Goal: Information Seeking & Learning: Find specific fact

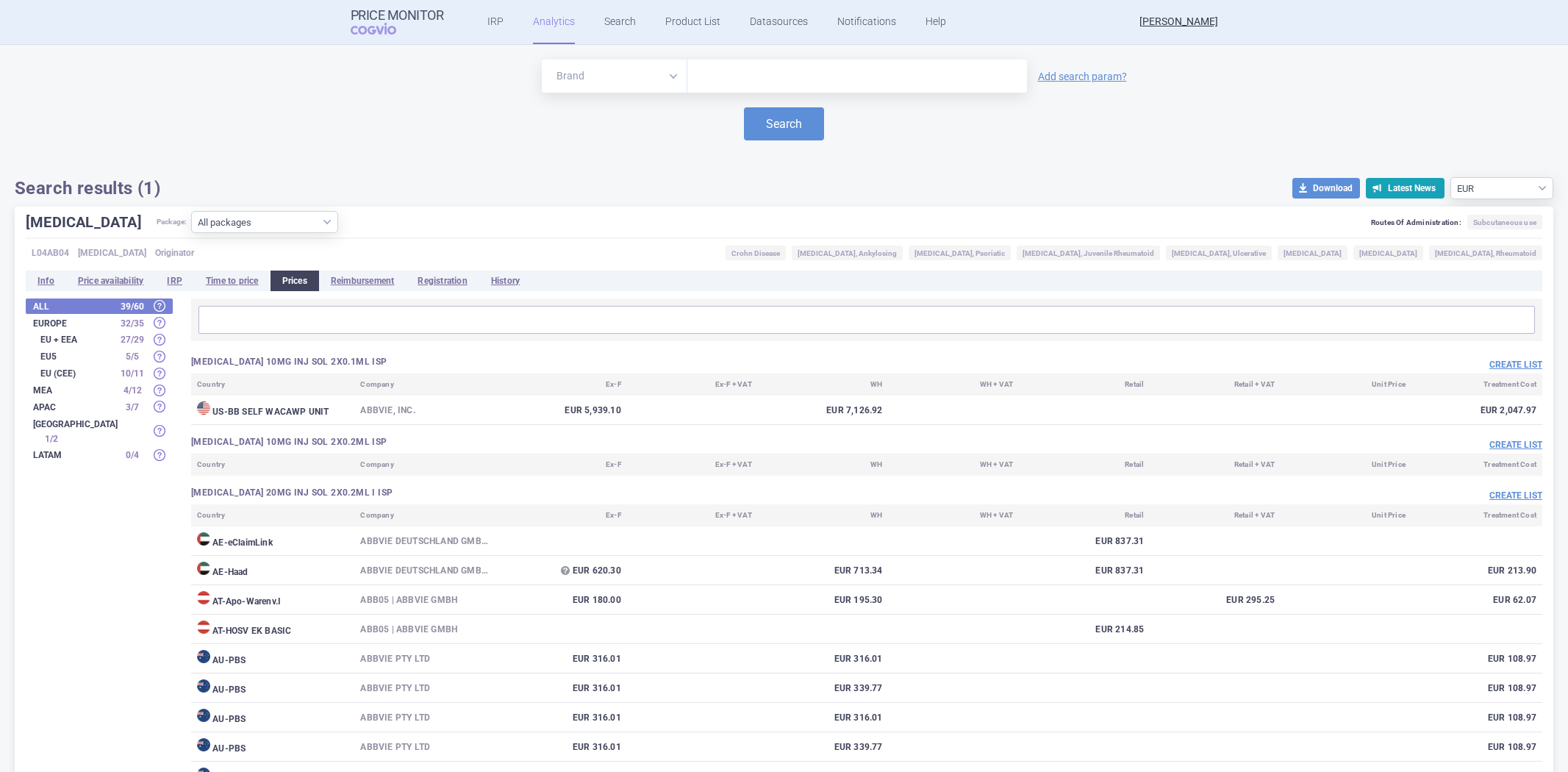
select select "EUR"
click at [631, 25] on ul "IRP Analytics Search Product List Datasources Notifications Help" at bounding box center [698, 22] width 510 height 44
click at [619, 20] on link "Search" at bounding box center [619, 22] width 32 height 44
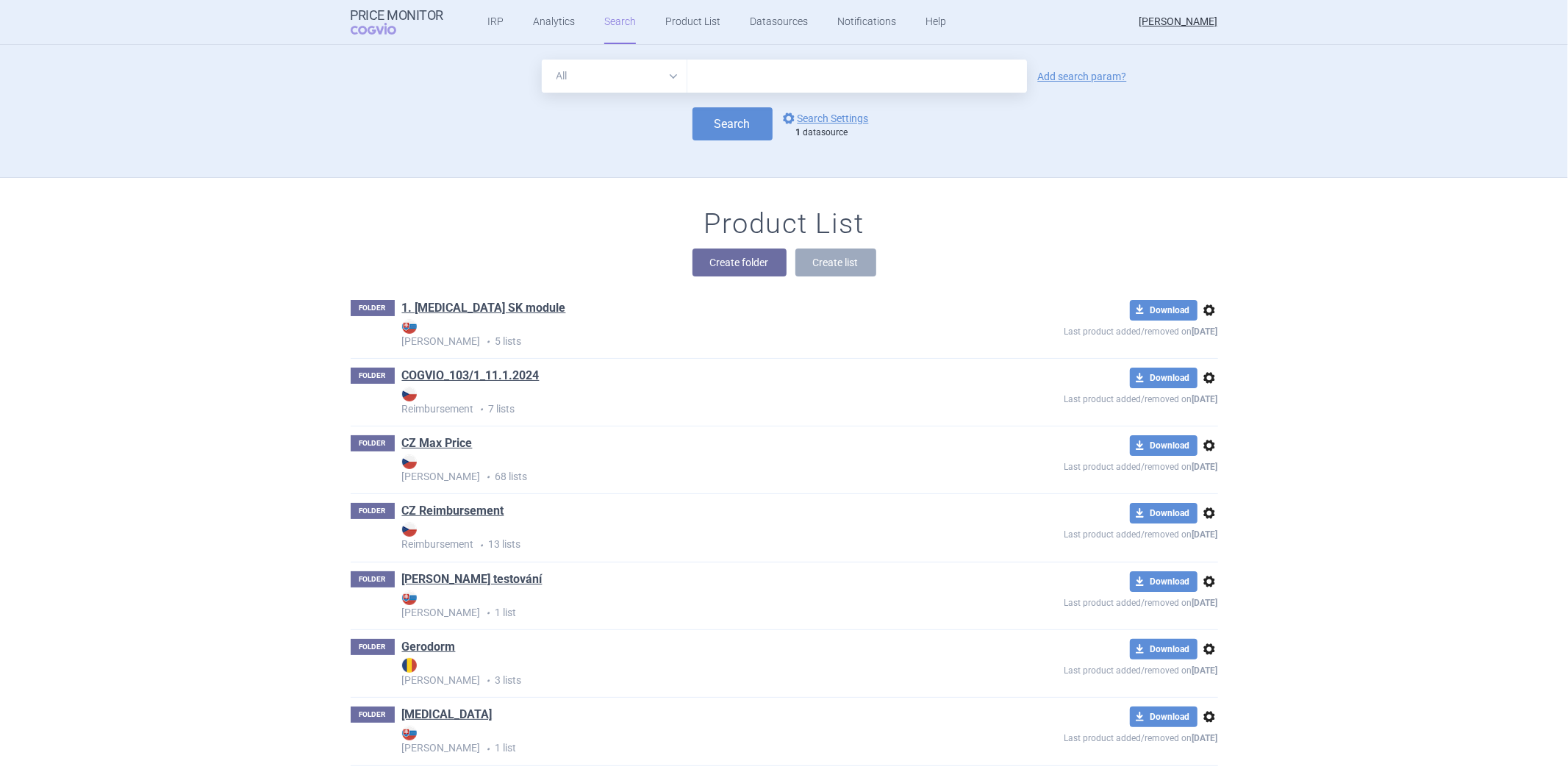
click at [760, 83] on input "text" at bounding box center [857, 76] width 340 height 33
click at [640, 165] on div "All Brand Name ATC Company Active Substance Country Newer than Add search param…" at bounding box center [784, 119] width 926 height 118
click at [806, 115] on link "options Search Settings" at bounding box center [824, 118] width 89 height 17
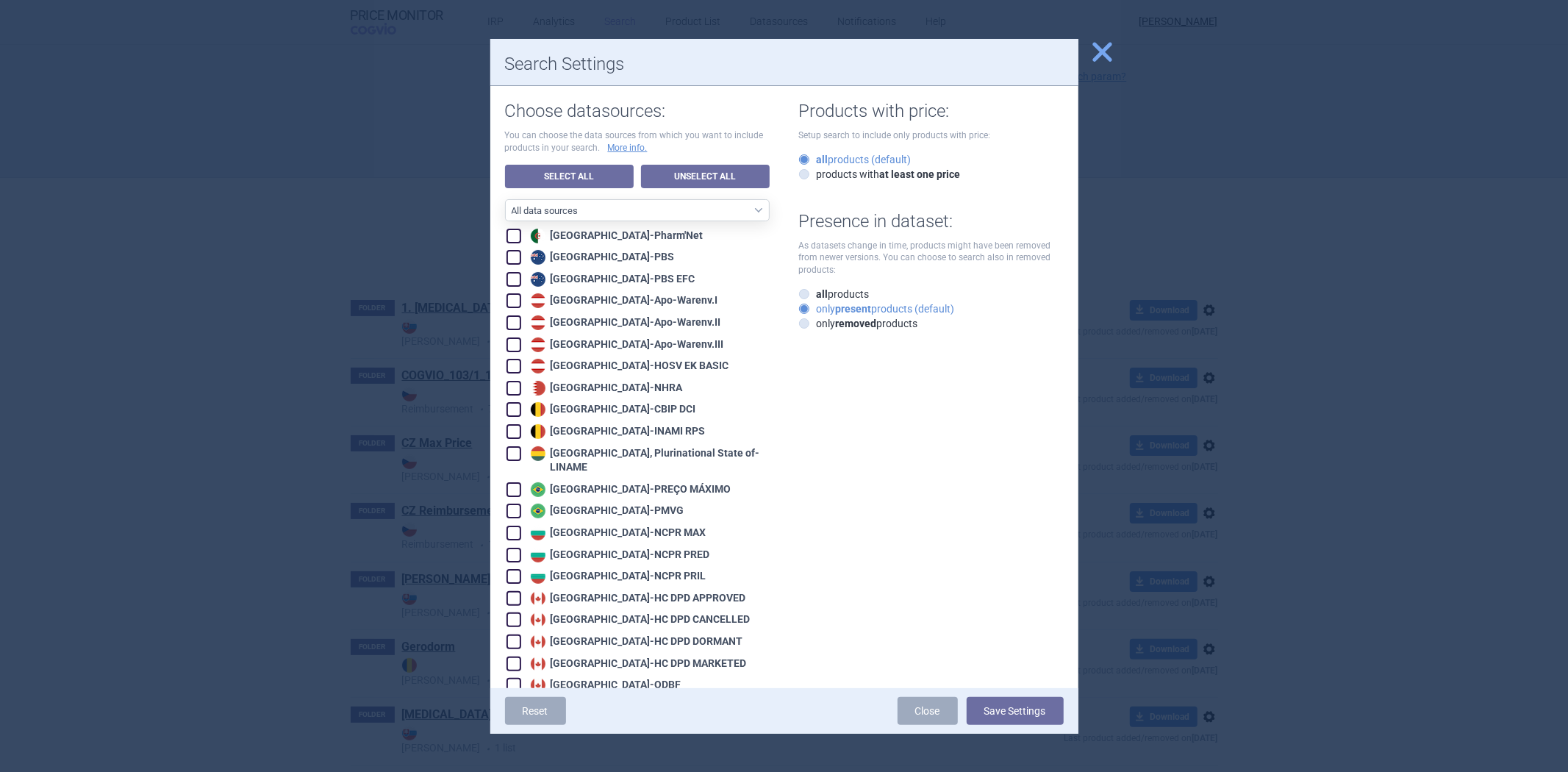
click at [685, 171] on link "Unselect All" at bounding box center [704, 177] width 128 height 23
checkbox input "false"
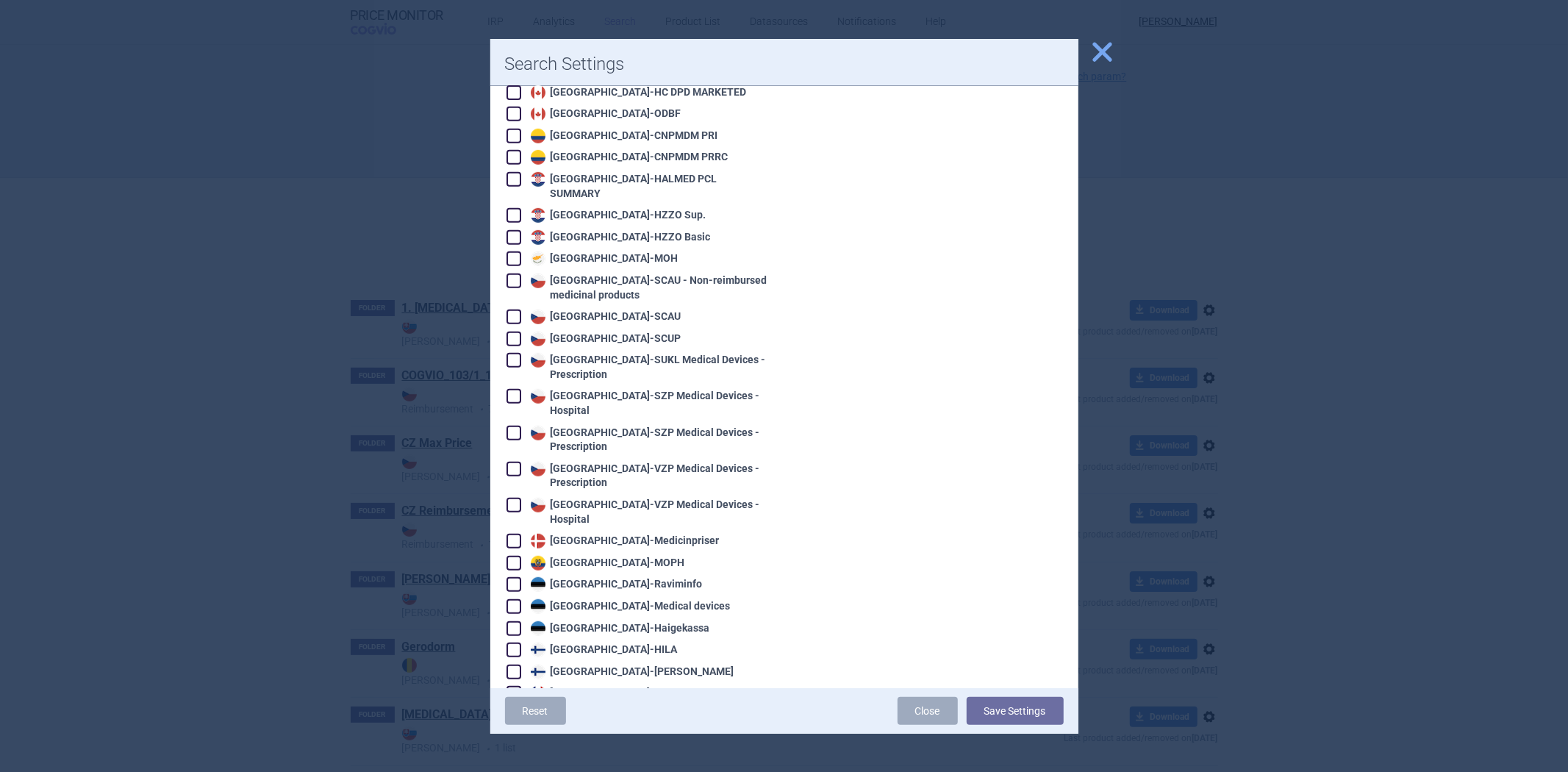
scroll to position [979, 0]
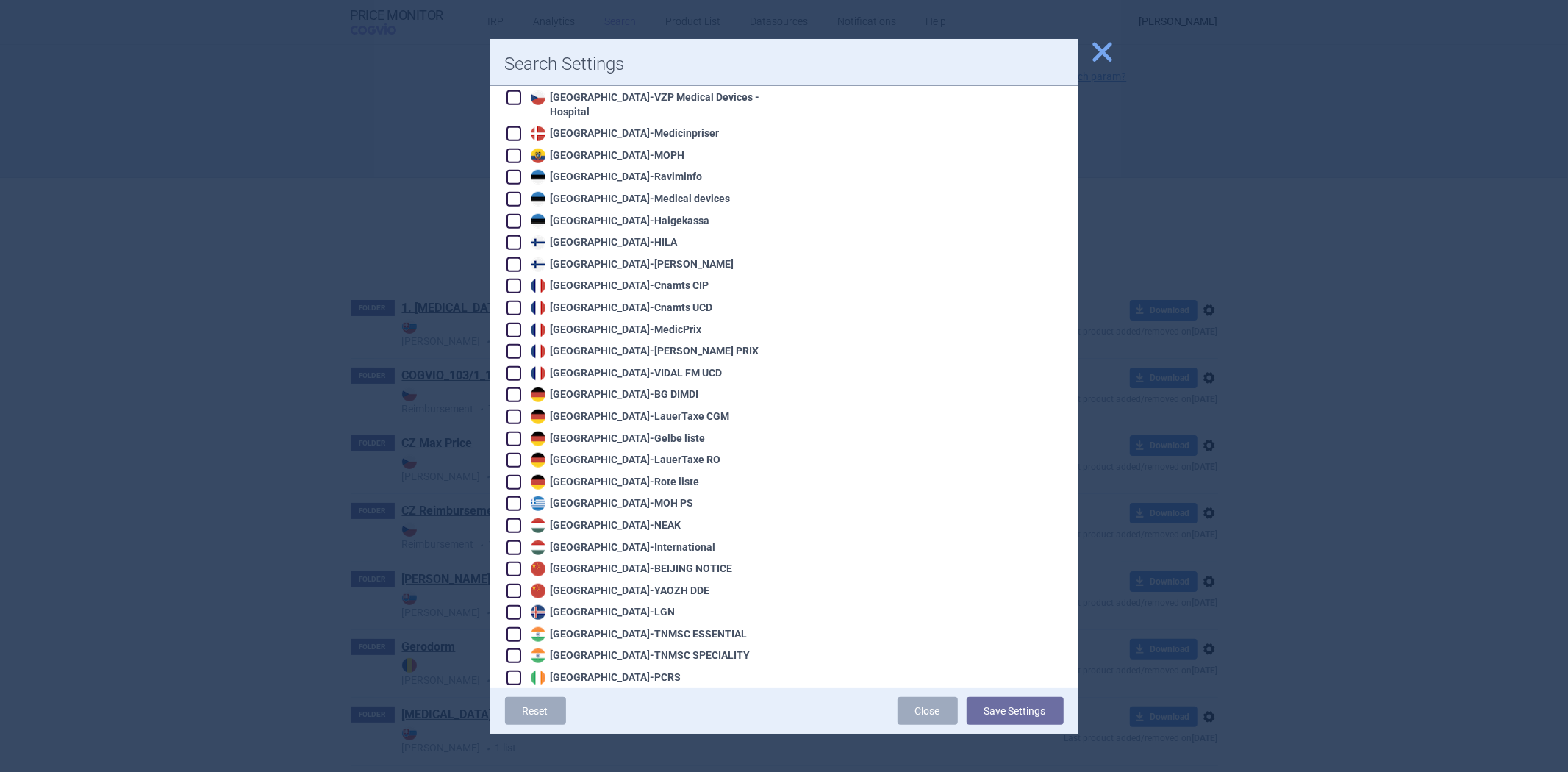
click at [640, 409] on div "Germany - LauerTaxe CGM" at bounding box center [628, 416] width 203 height 14
checkbox input "true"
click at [1032, 718] on button "Save Settings" at bounding box center [1015, 710] width 97 height 28
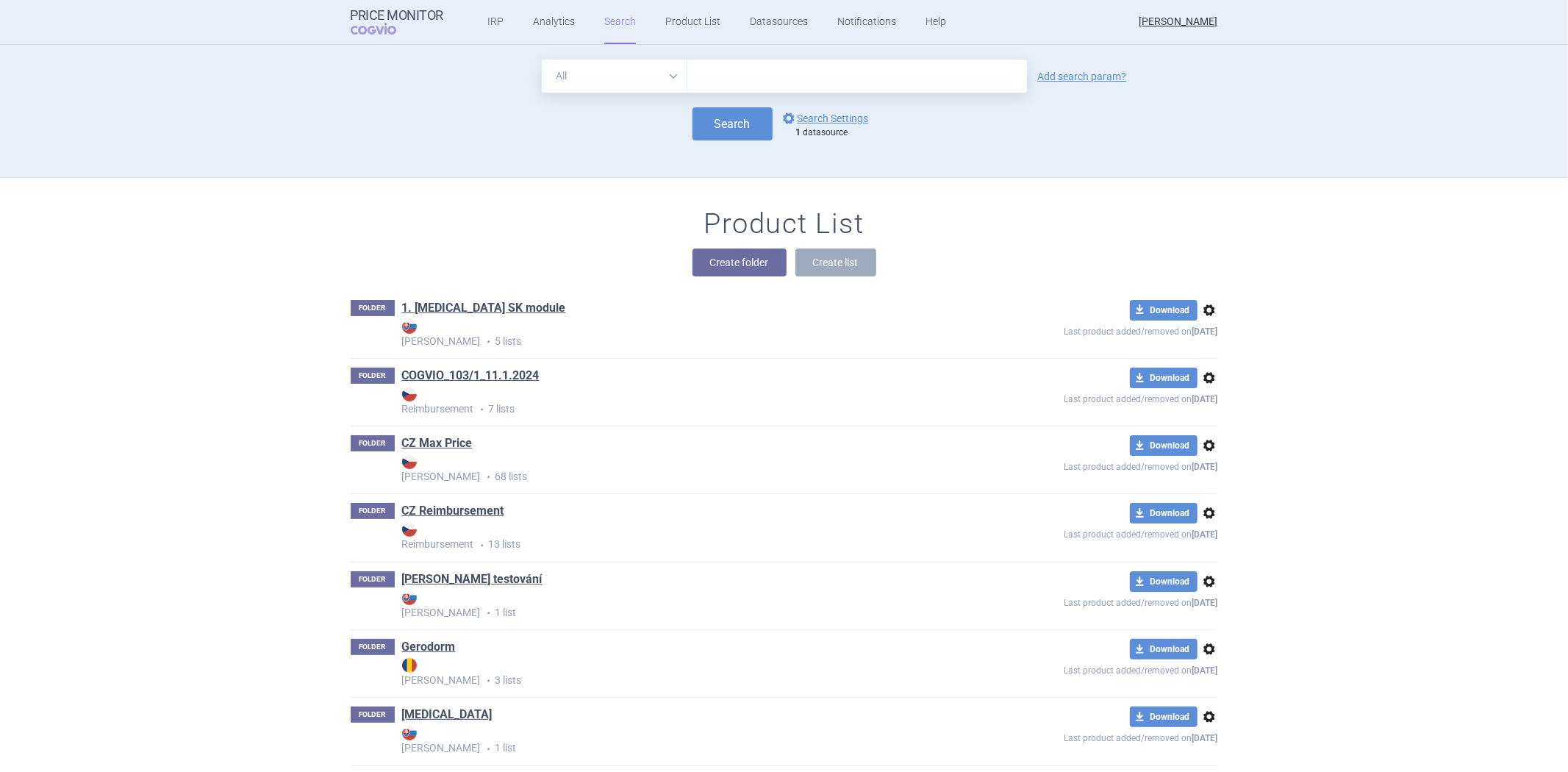
click at [702, 79] on input "text" at bounding box center [857, 76] width 340 height 33
paste input "924dfdeb-8036-4ba7-a7c3-4afb9713c2aa"
type input "924dfdeb-8036-4ba7-a7c3-4afb9713c2aa"
click at [736, 122] on button "Search" at bounding box center [731, 124] width 80 height 33
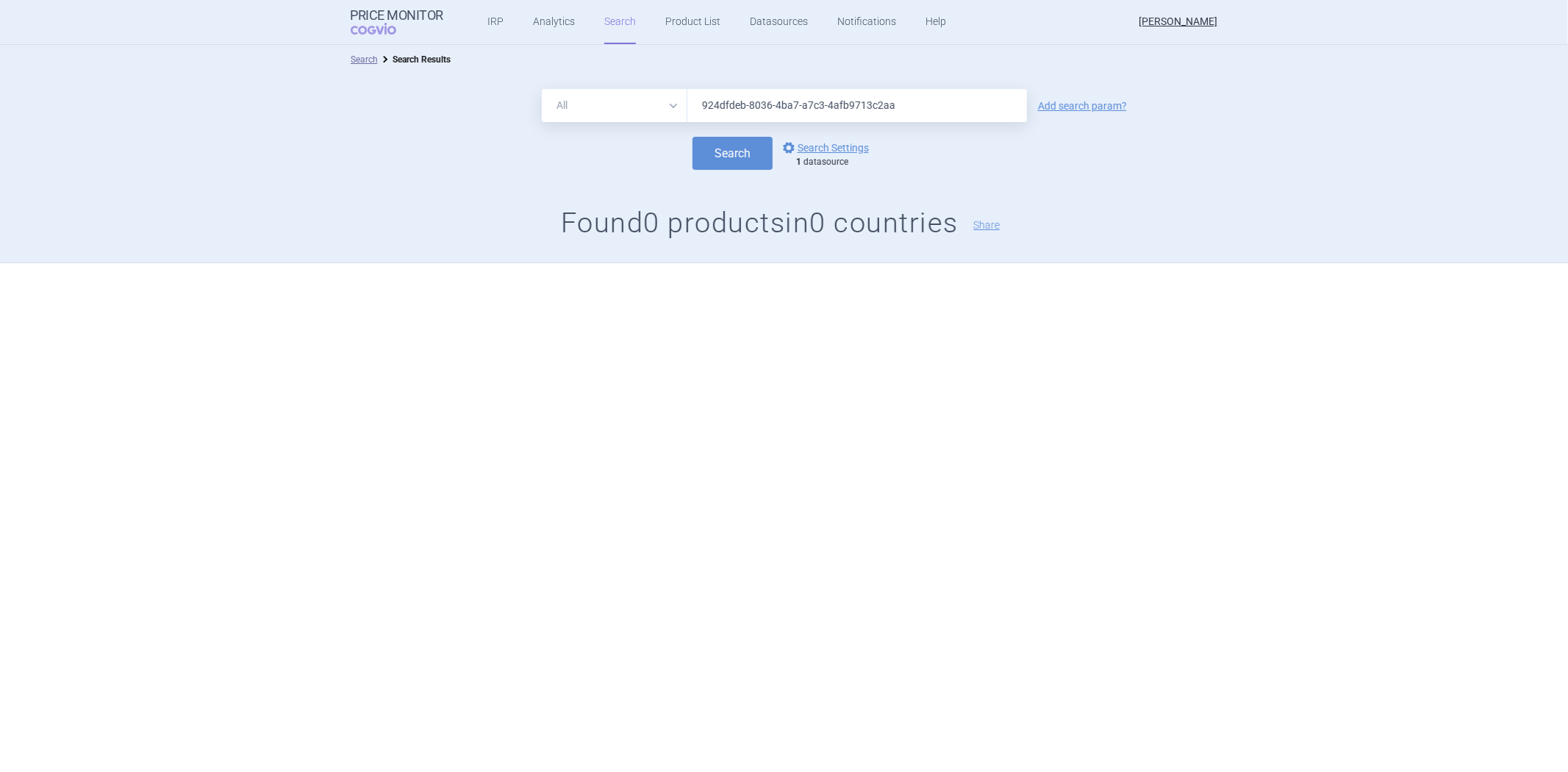
click at [872, 113] on input "924dfdeb-8036-4ba7-a7c3-4afb9713c2aa" at bounding box center [857, 105] width 340 height 33
click at [692, 137] on button "Search" at bounding box center [731, 153] width 80 height 33
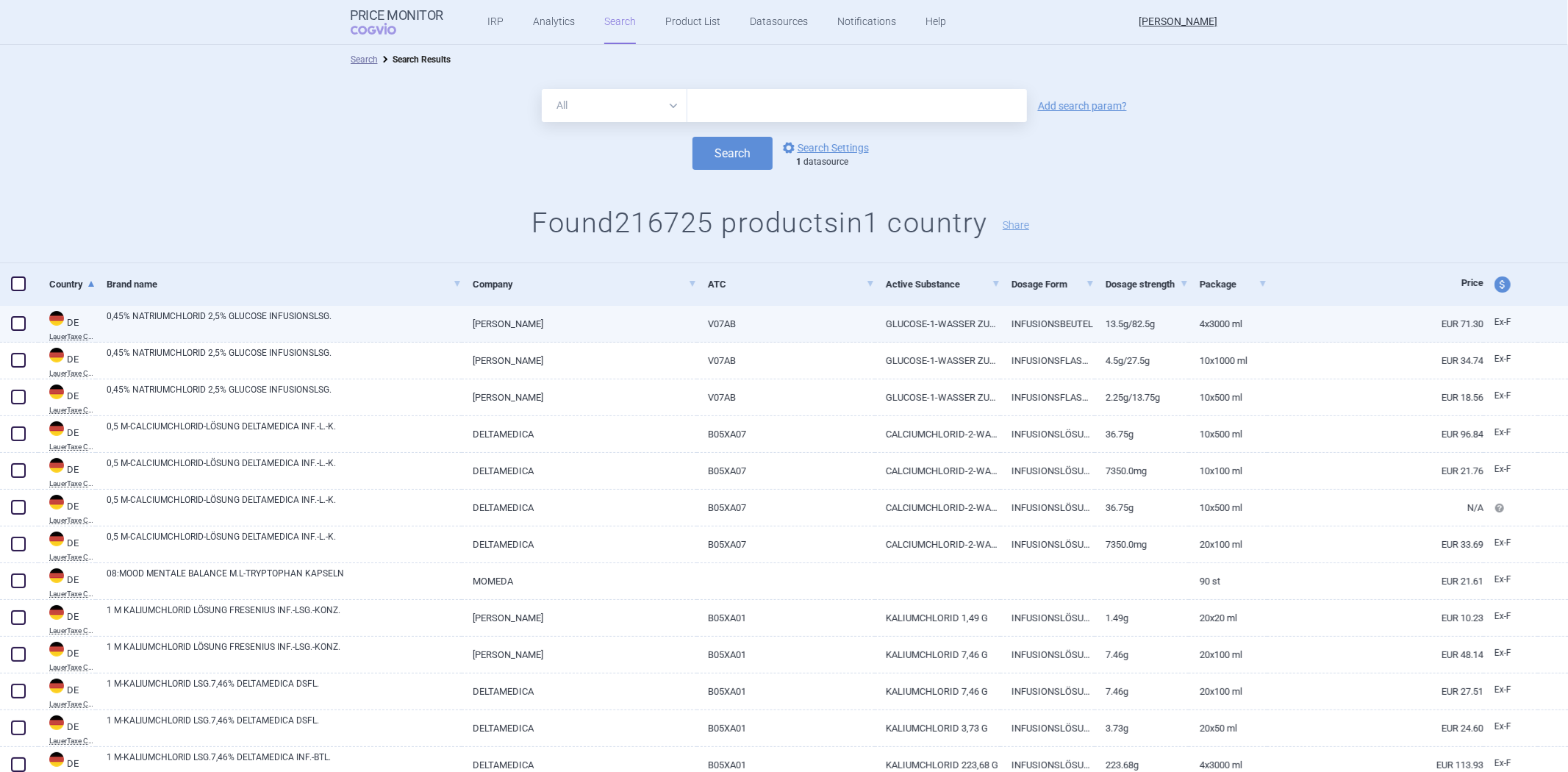
click at [535, 322] on link "[PERSON_NAME]" at bounding box center [579, 323] width 235 height 36
select select "EUR"
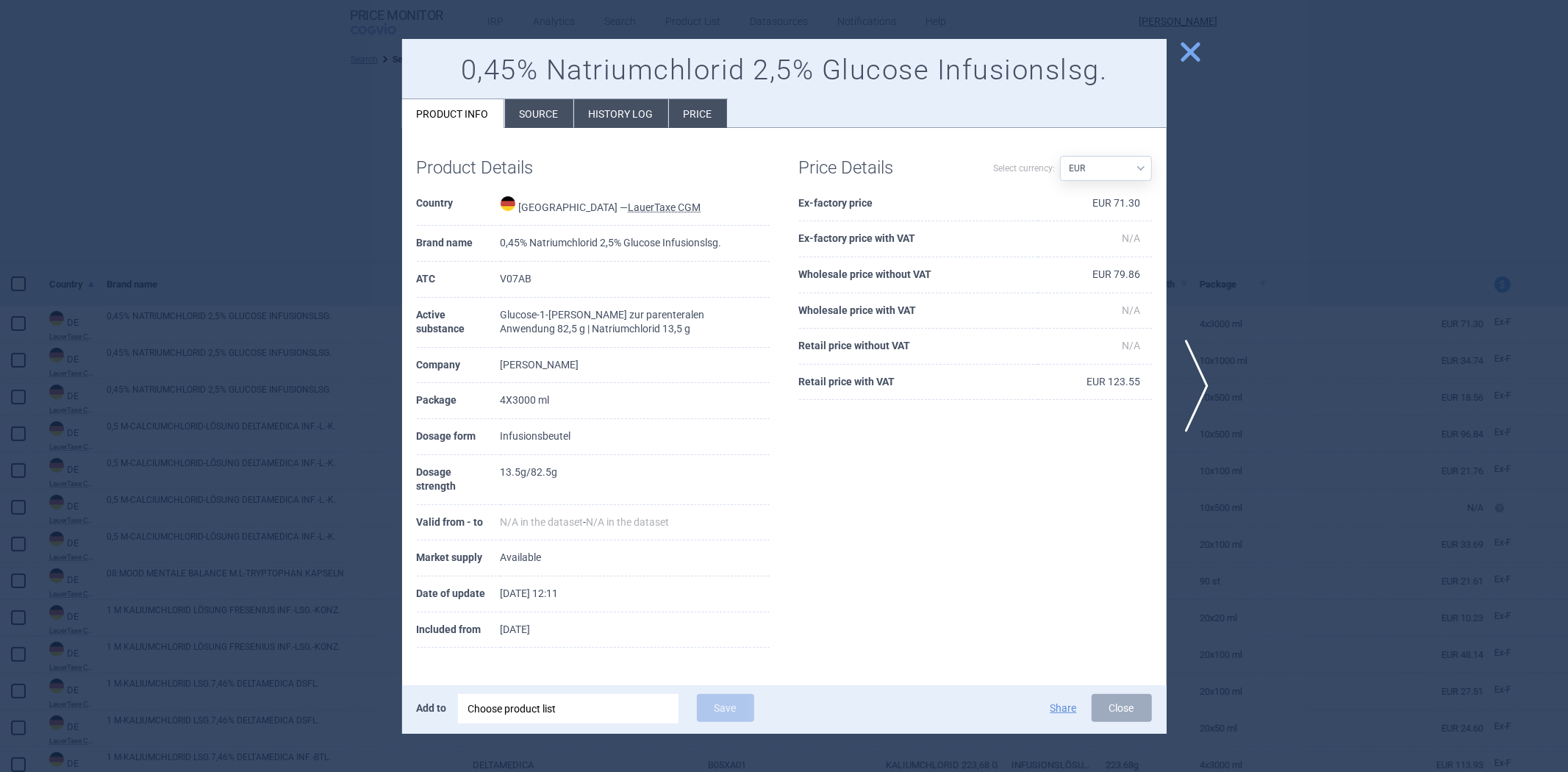
click at [267, 71] on div at bounding box center [784, 386] width 1568 height 772
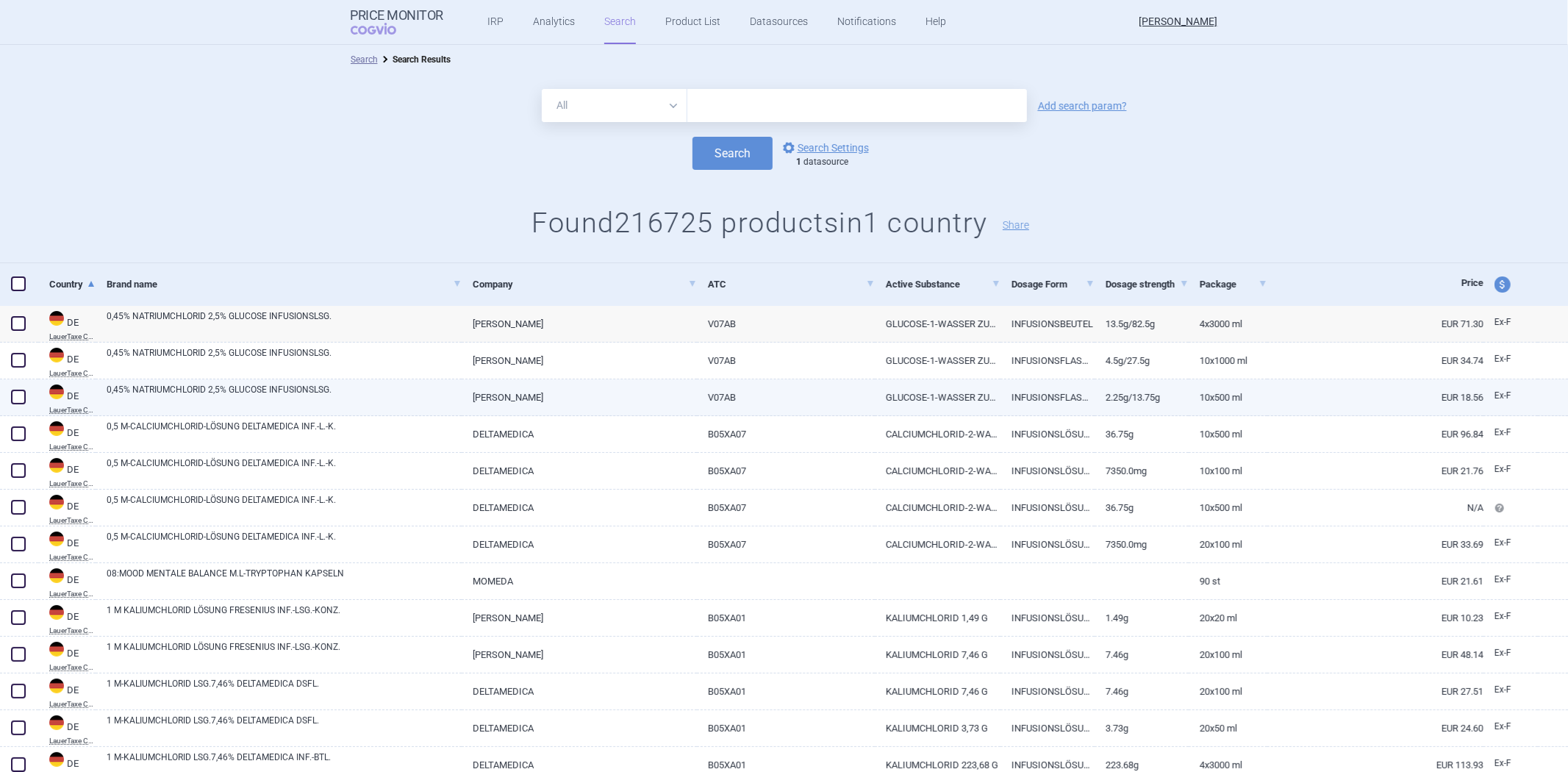
click at [333, 400] on link "0,45% NATRIUMCHLORID 2,5% GLUCOSE INFUSIONSLSG." at bounding box center [284, 396] width 355 height 26
select select "EUR"
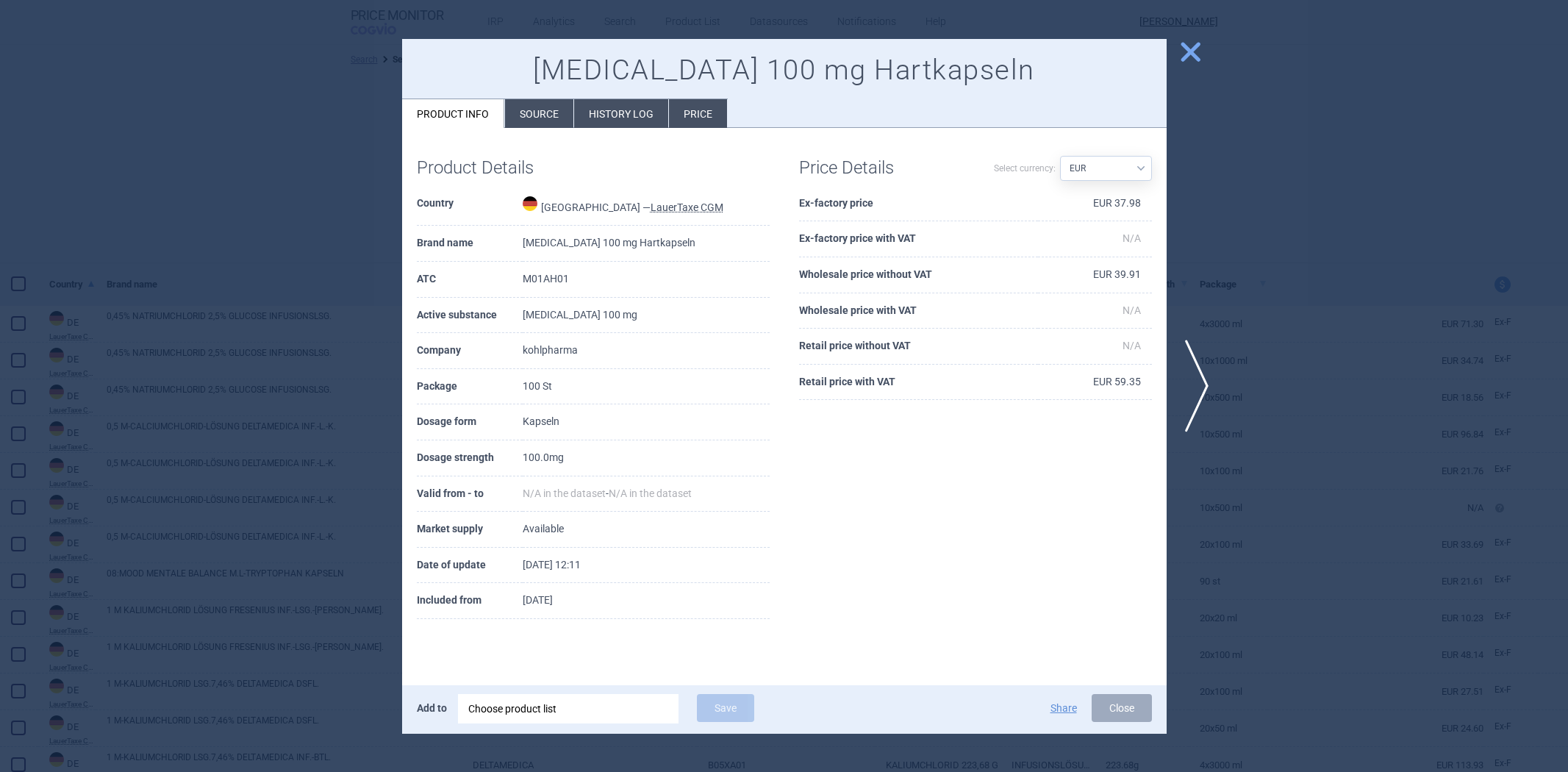
select select "EUR"
click at [557, 241] on td "CELEBREX 100 mg Hartkapseln" at bounding box center [646, 243] width 247 height 36
copy td "CELEBREX"
click at [307, 217] on div at bounding box center [784, 386] width 1568 height 772
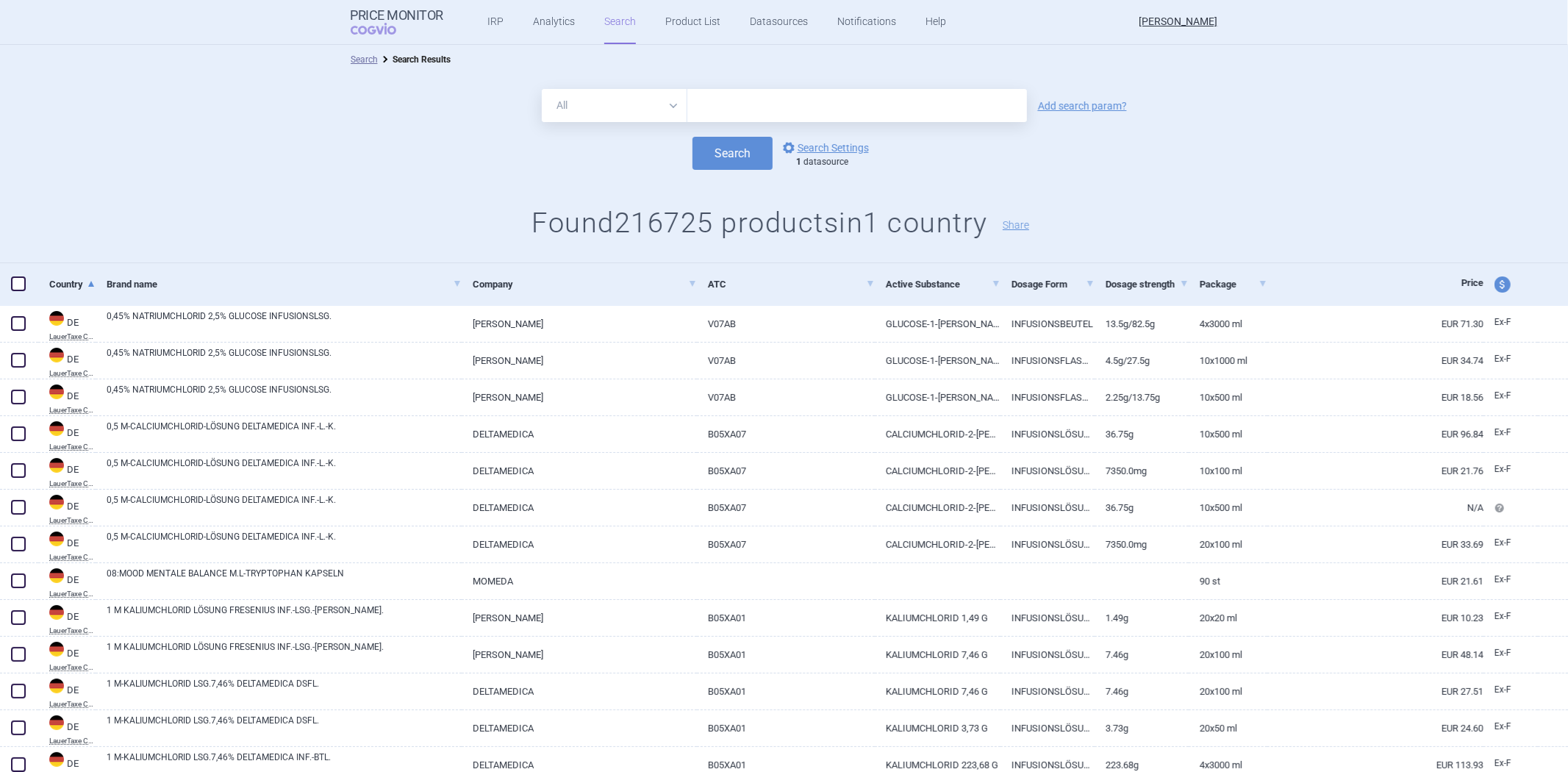
click at [1, 140] on div "Search options Search Settings 1 datasource" at bounding box center [784, 153] width 1568 height 33
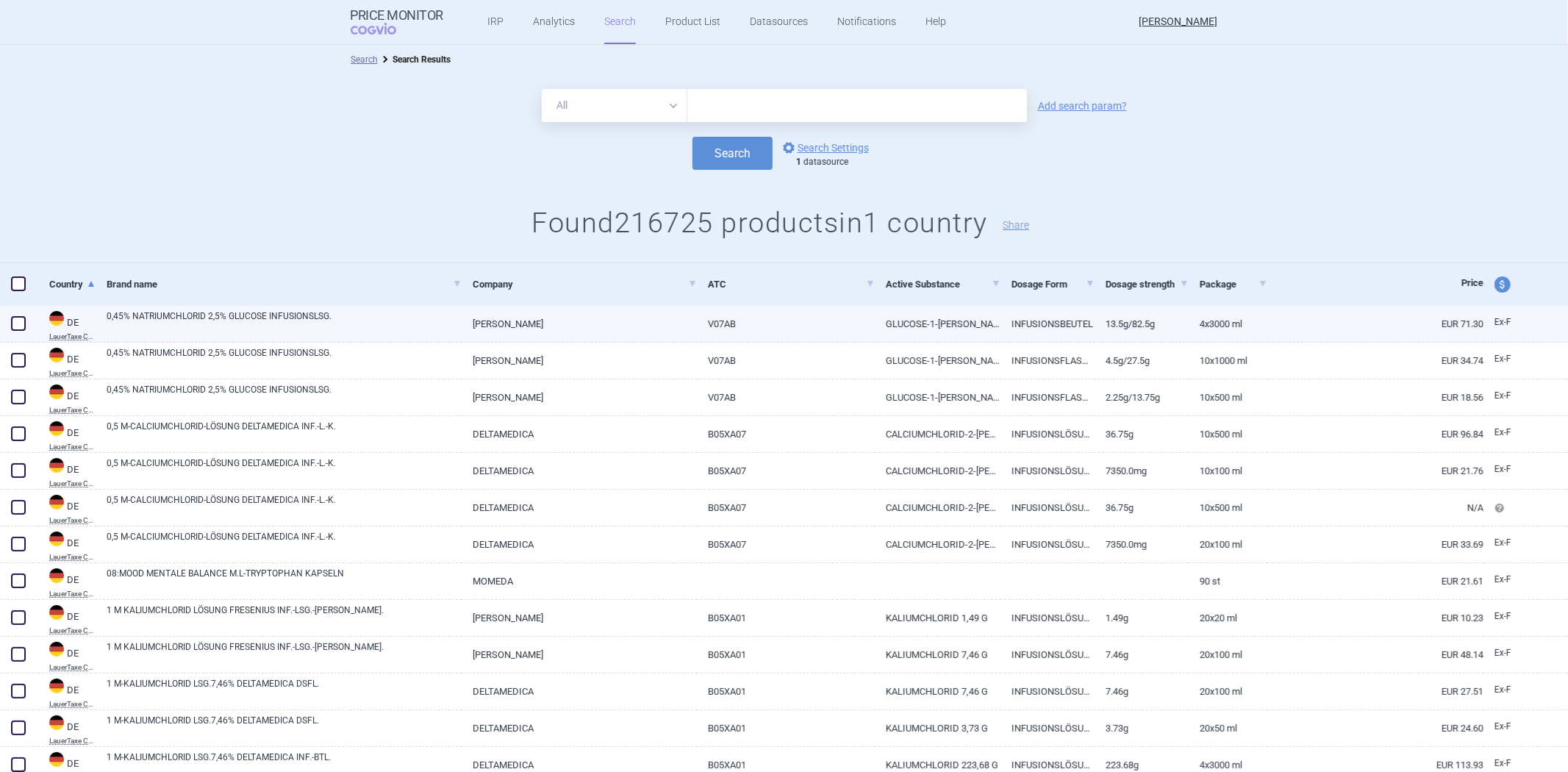
click at [525, 319] on link "[PERSON_NAME]" at bounding box center [579, 323] width 235 height 36
select select "EUR"
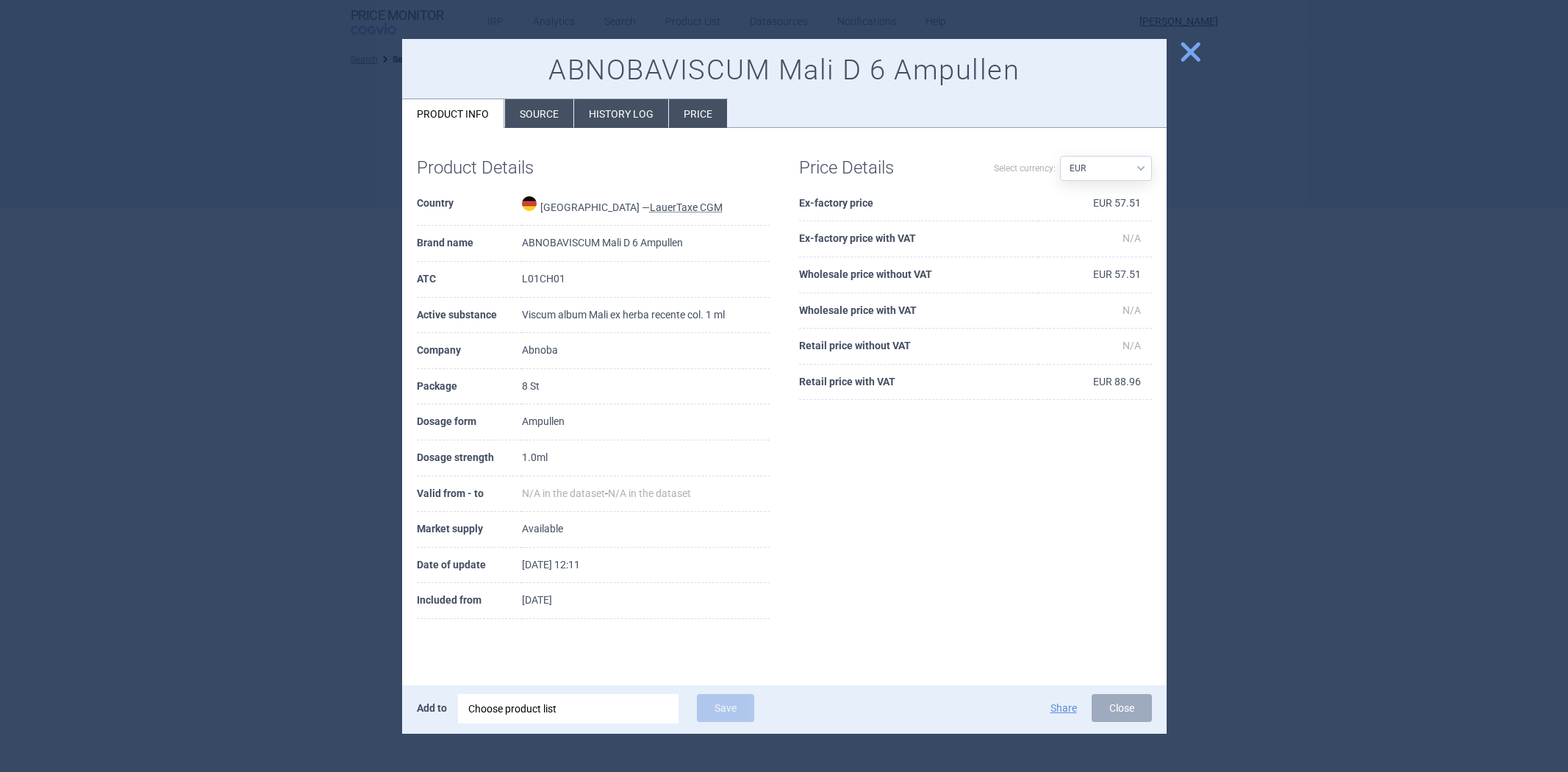
select select "EUR"
click at [540, 116] on li "Source" at bounding box center [538, 114] width 69 height 29
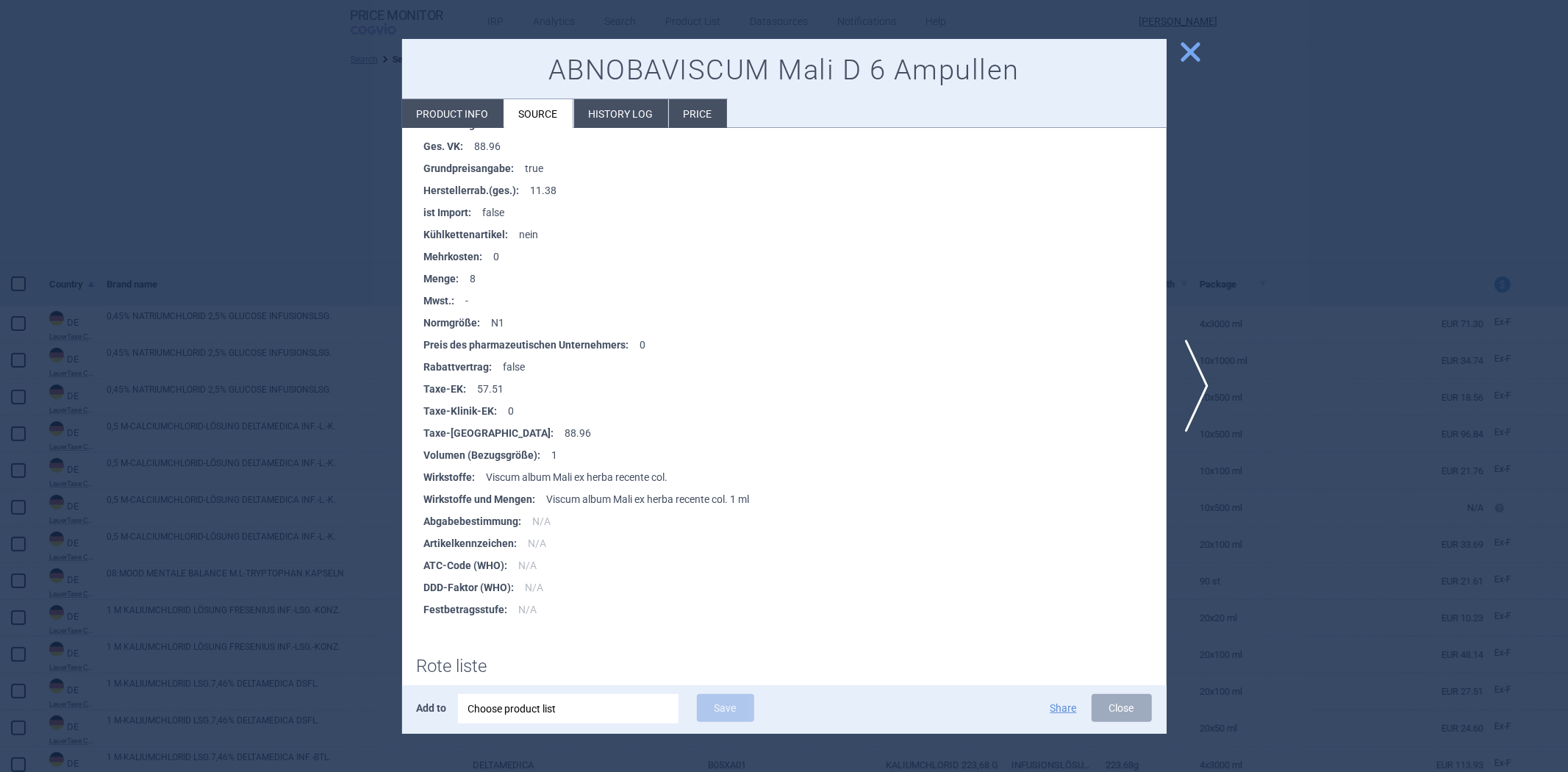
scroll to position [571, 0]
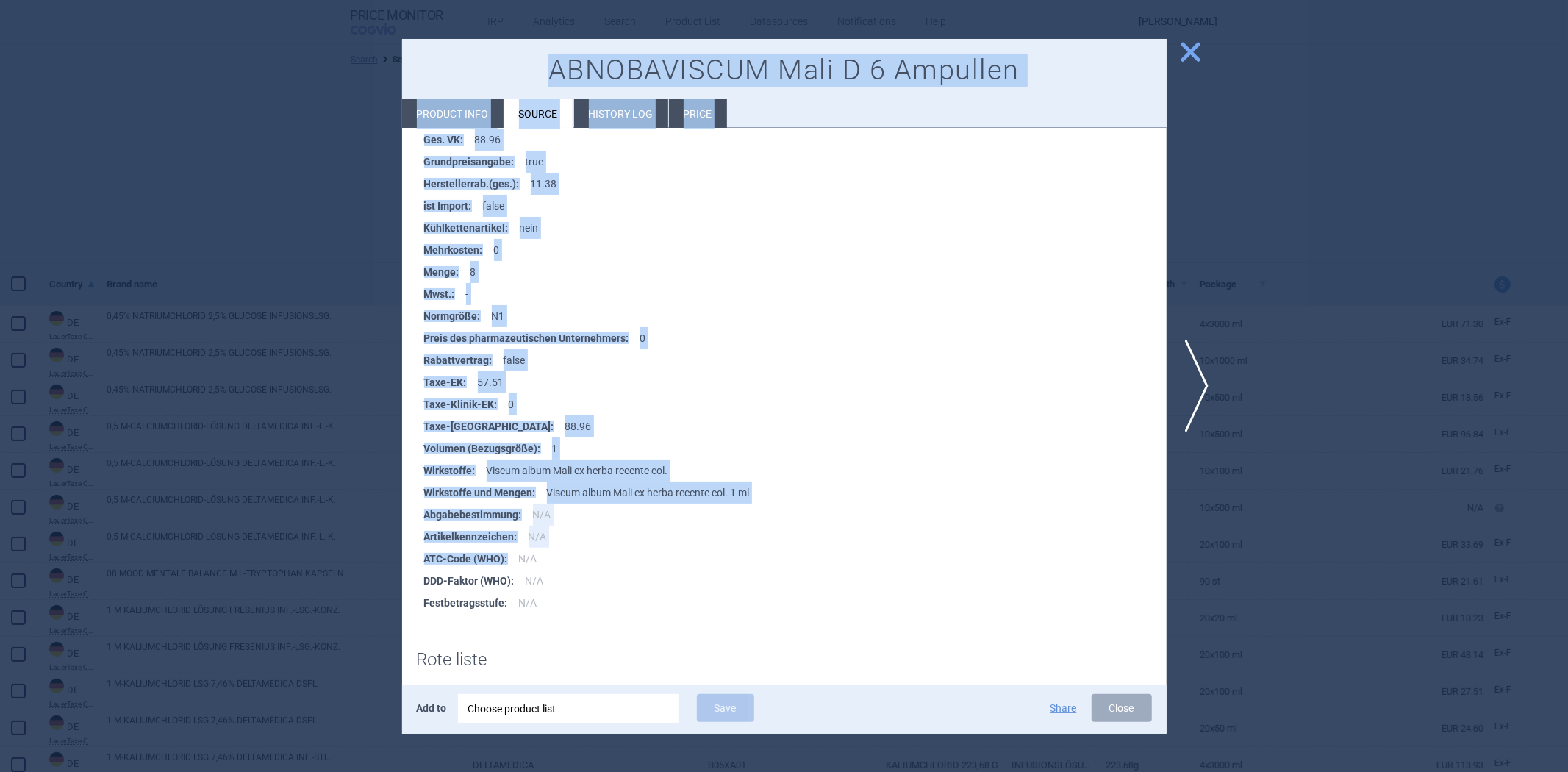
drag, startPoint x: 506, startPoint y: 557, endPoint x: 399, endPoint y: 548, distance: 107.4
click at [399, 771] on div "next close ABNOBAVISCUM Mali D 6 Ampullen Product info Source History log Price…" at bounding box center [784, 772] width 1568 height 0
click at [417, 552] on ul "Anbietername : Abnoba Apothekeneinkaufspreis auf Basis PpU : 0 Apothekenverkauf…" at bounding box center [791, 206] width 750 height 815
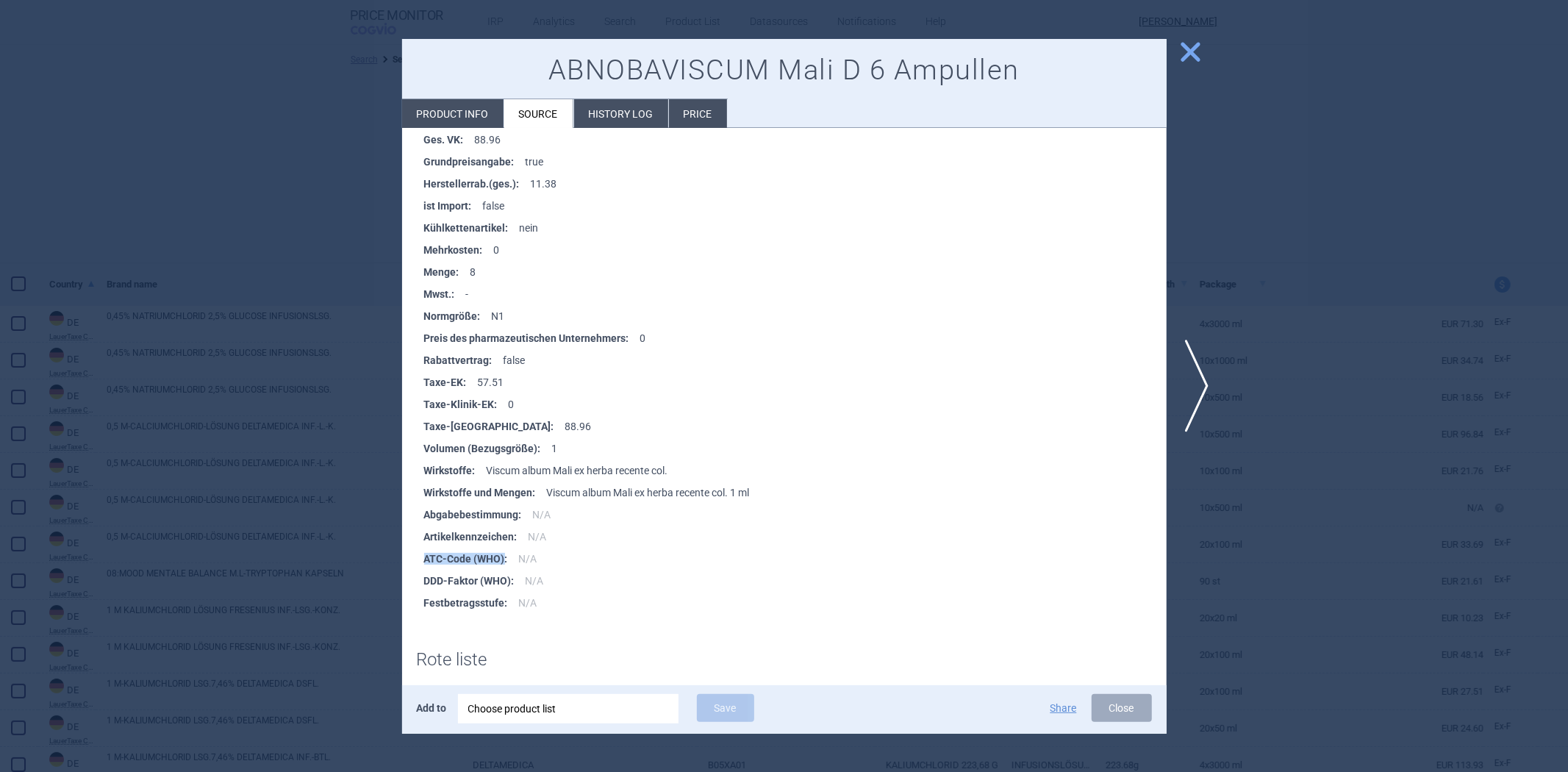
drag, startPoint x: 422, startPoint y: 554, endPoint x: 505, endPoint y: 554, distance: 83.0
click at [505, 554] on ul "Anbietername : Abnoba Apothekeneinkaufspreis auf Basis PpU : 0 Apothekenverkauf…" at bounding box center [791, 206] width 750 height 815
copy strong "ATC-Code (WHO)"
click at [335, 162] on div at bounding box center [784, 386] width 1568 height 772
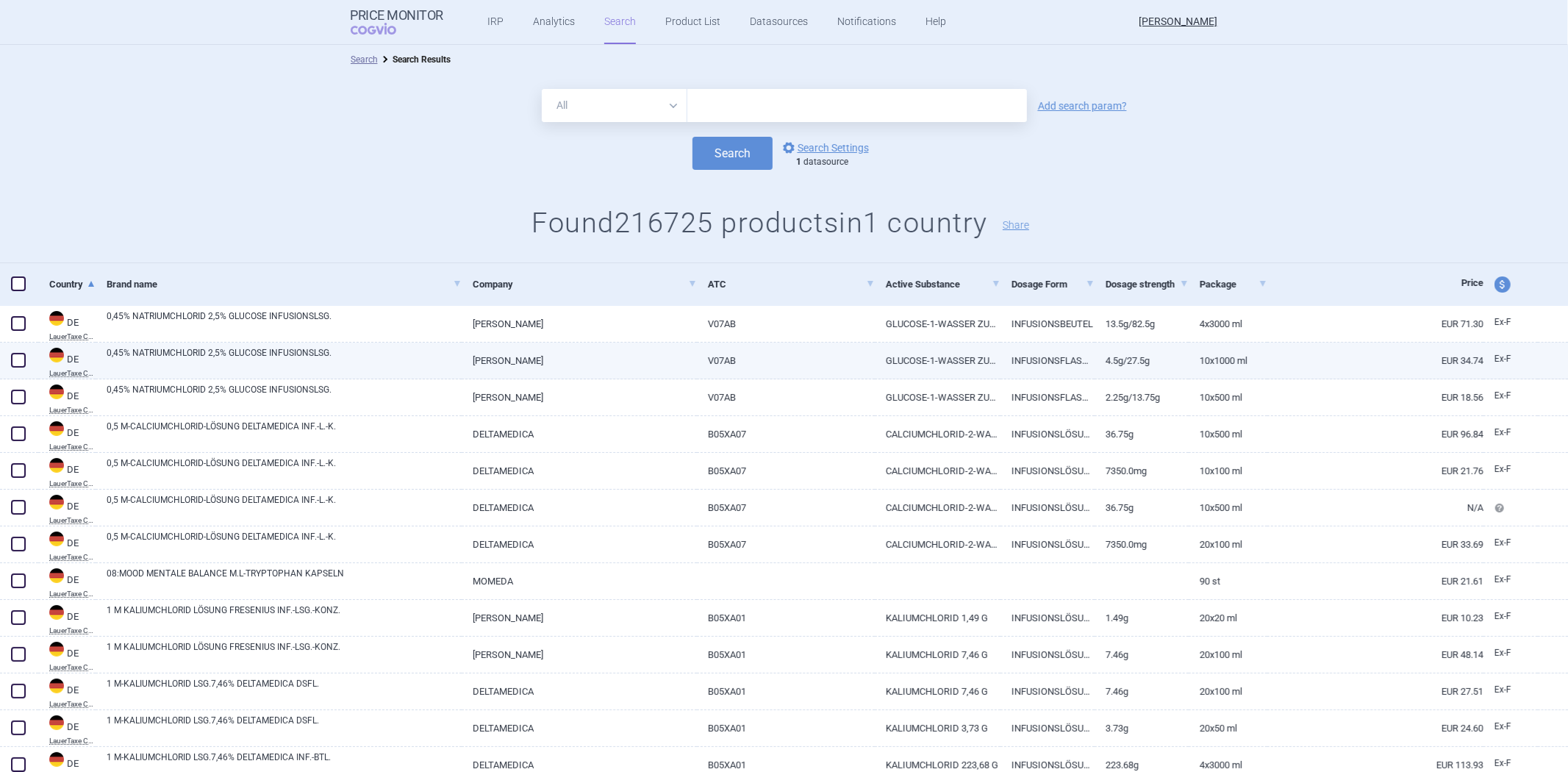
click at [544, 365] on link "[PERSON_NAME]" at bounding box center [579, 360] width 235 height 36
select select "EUR"
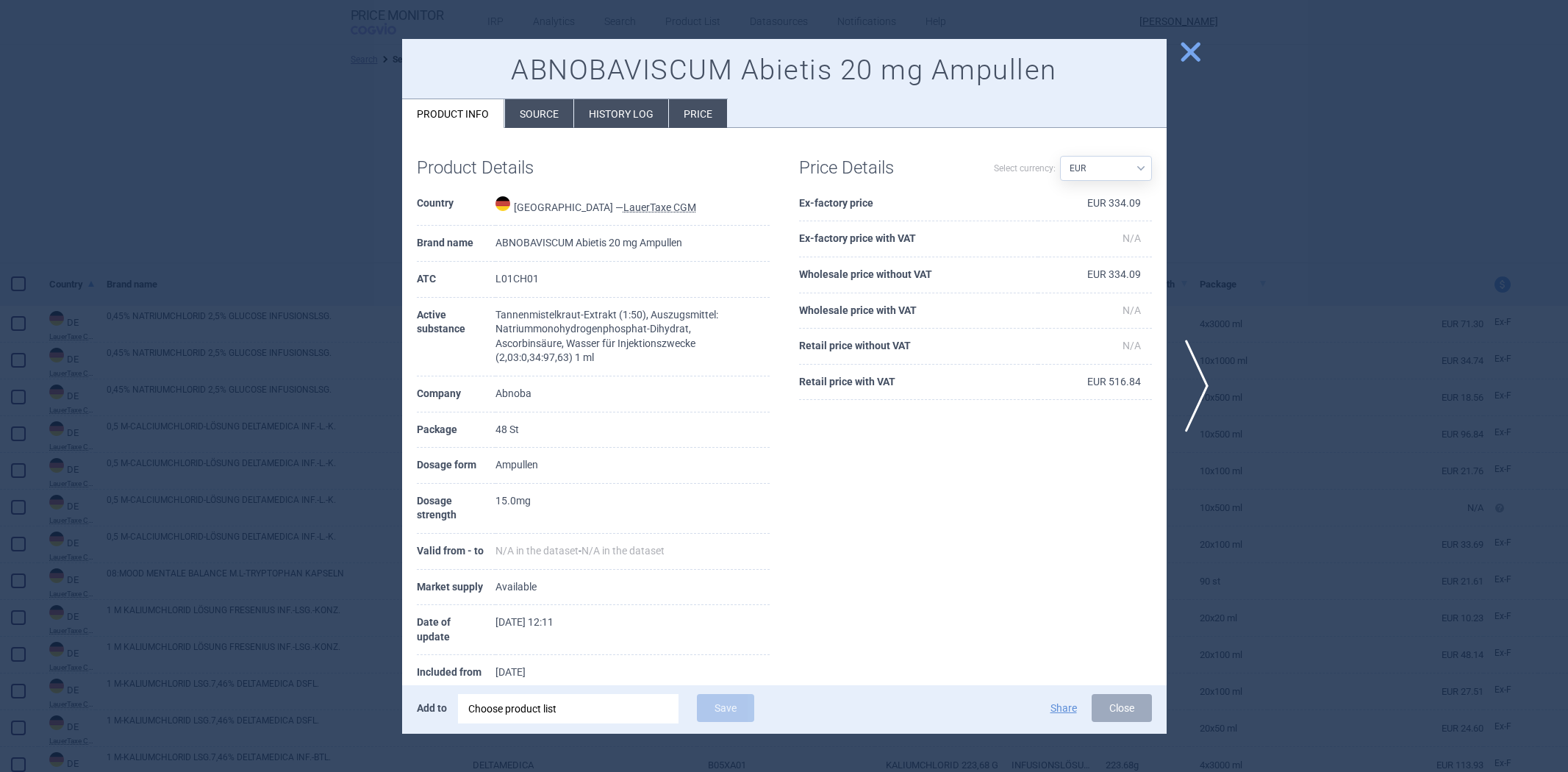
select select "EUR"
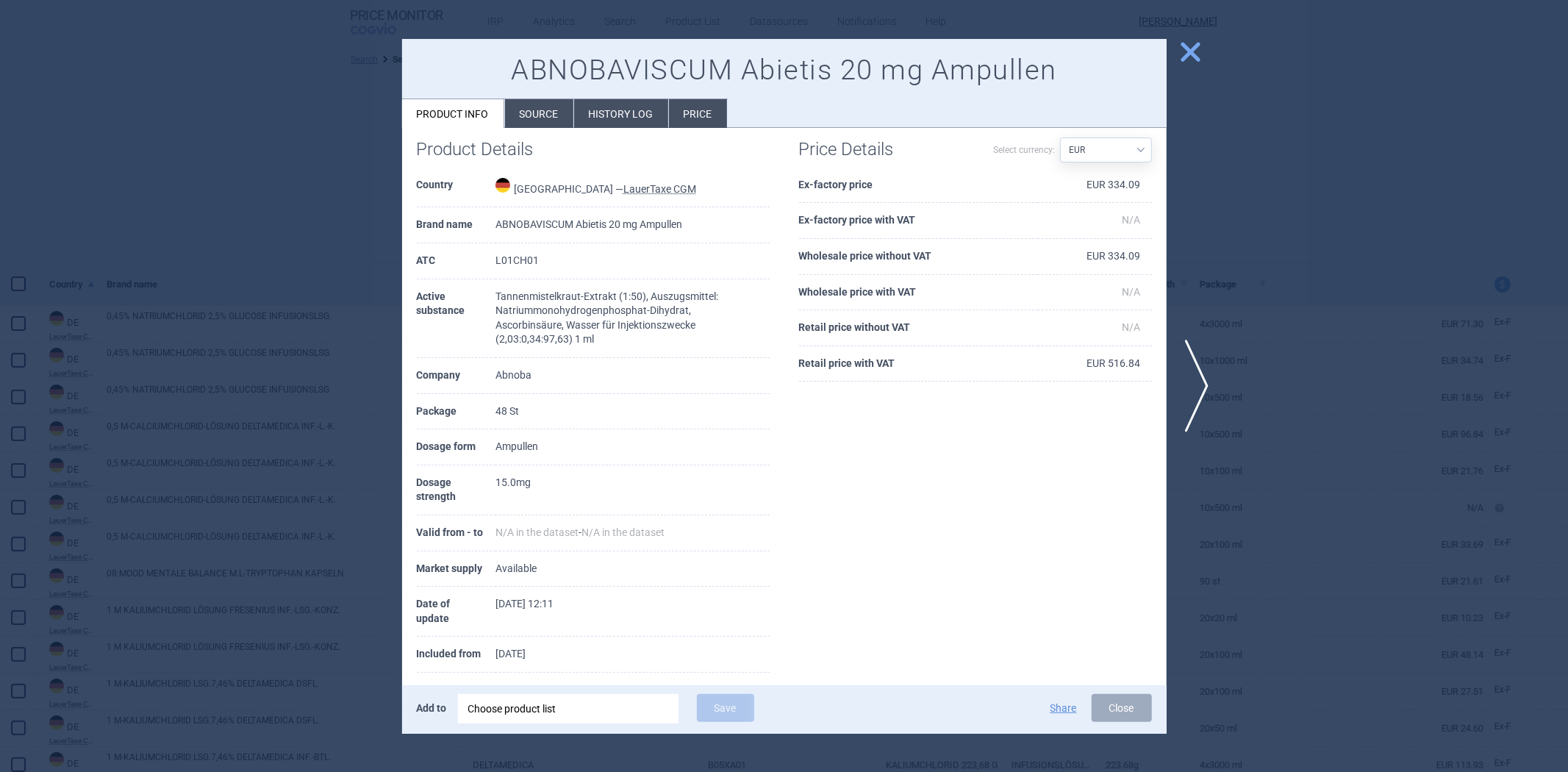
scroll to position [36, 0]
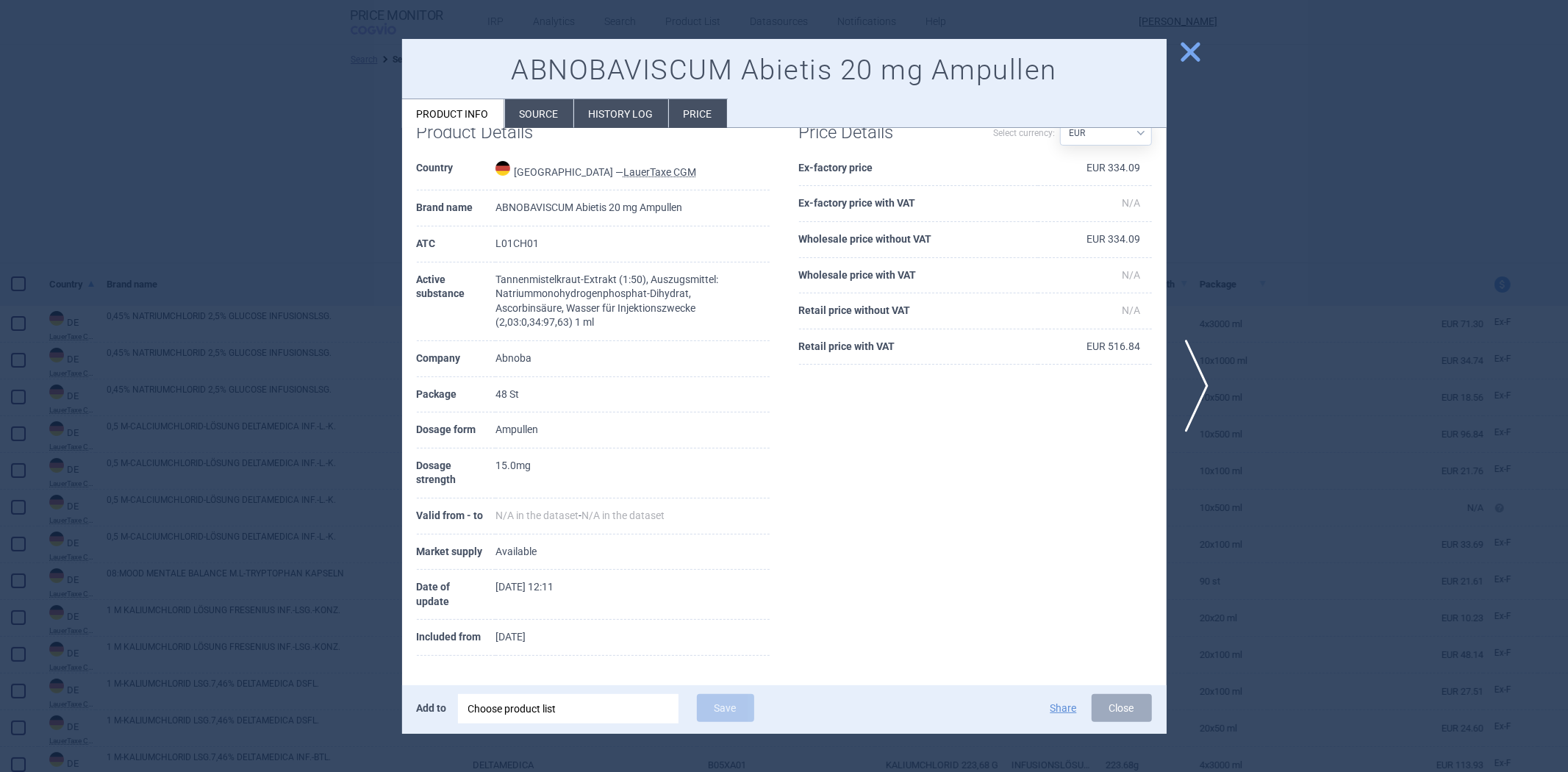
click at [545, 114] on li "Source" at bounding box center [538, 114] width 69 height 29
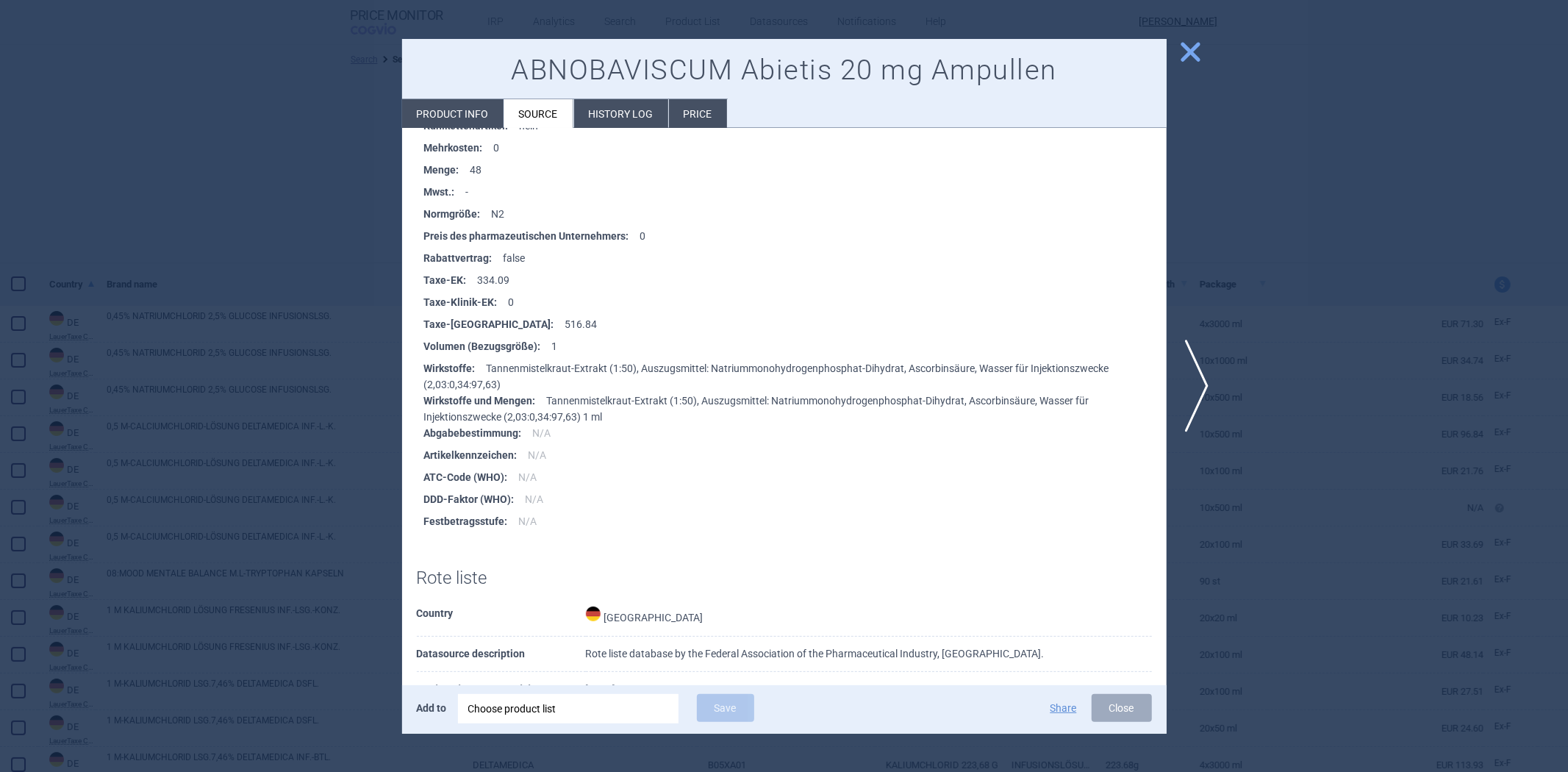
scroll to position [979, 0]
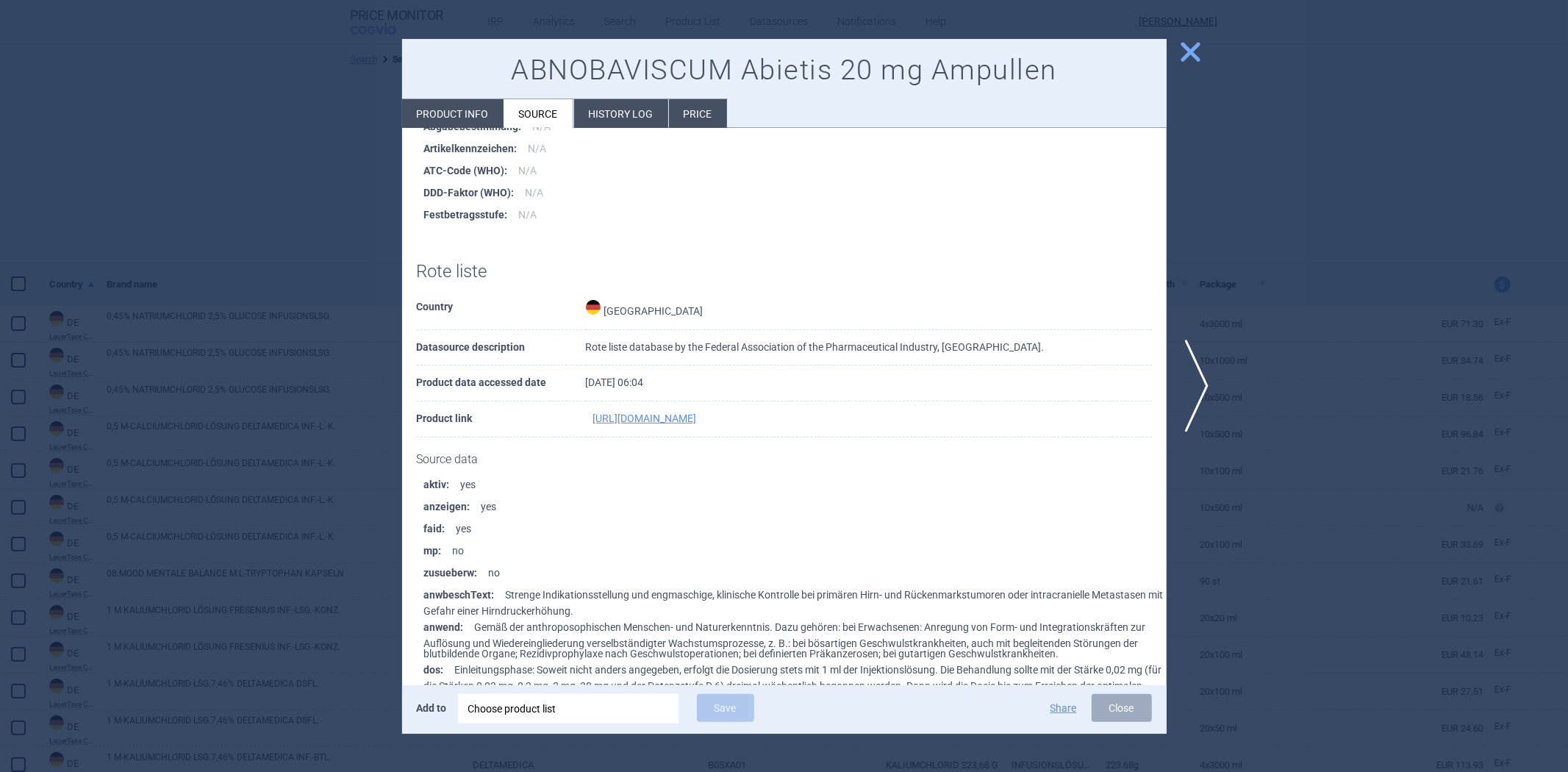
click at [579, 208] on li "Festbetragsstufe : N/A" at bounding box center [794, 214] width 742 height 22
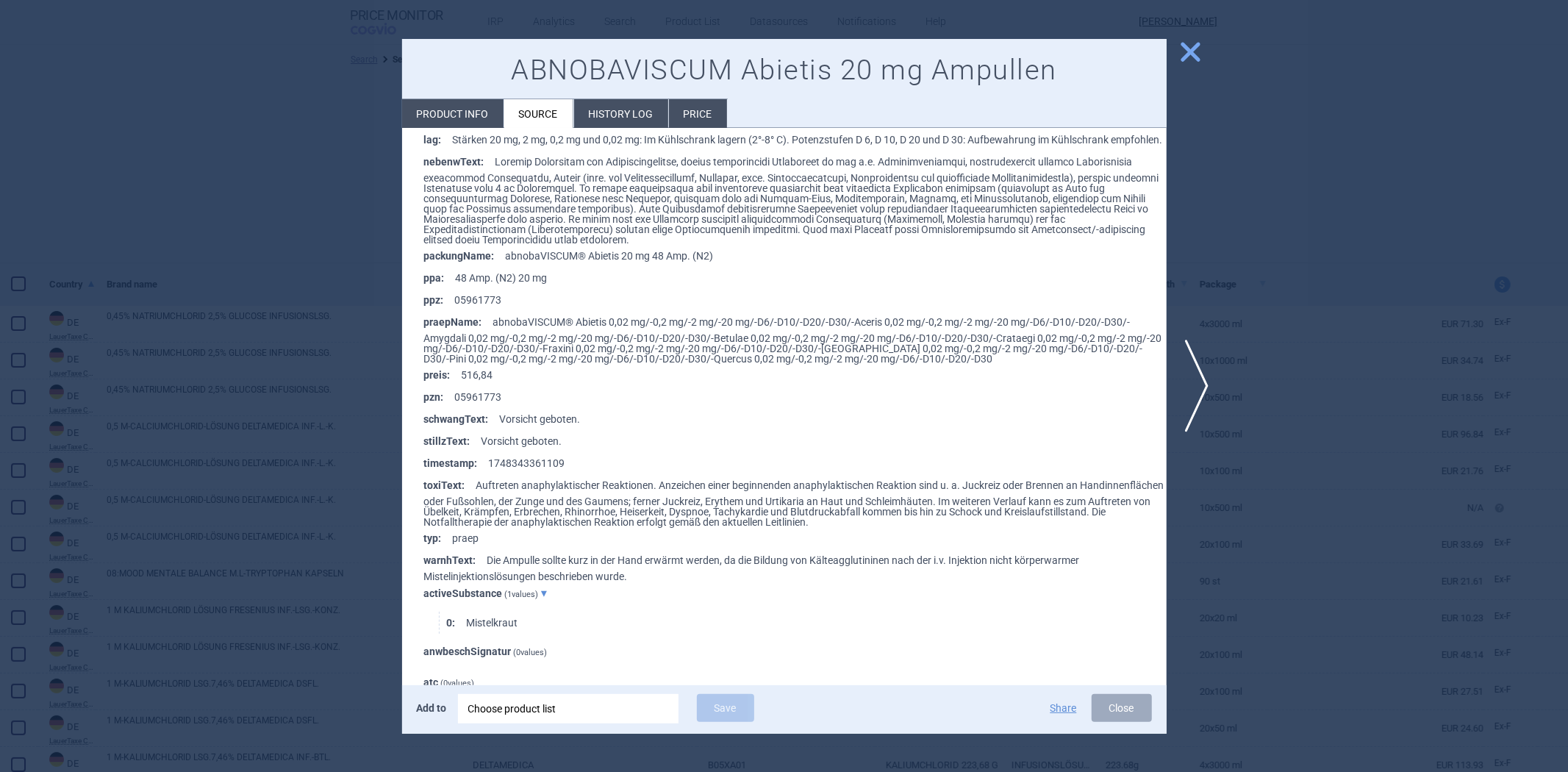
scroll to position [1507, 0]
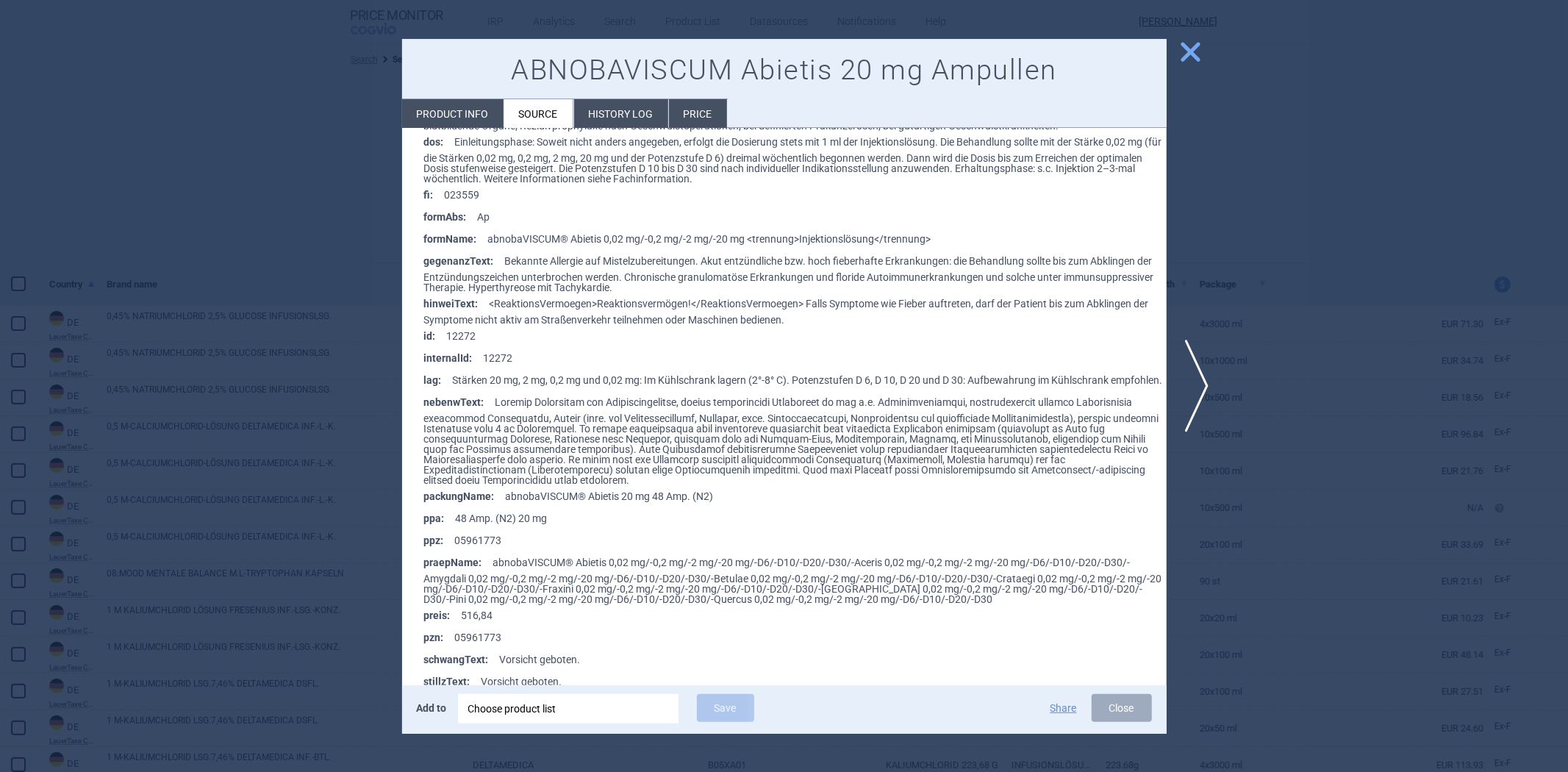
click at [251, 252] on div at bounding box center [784, 386] width 1568 height 772
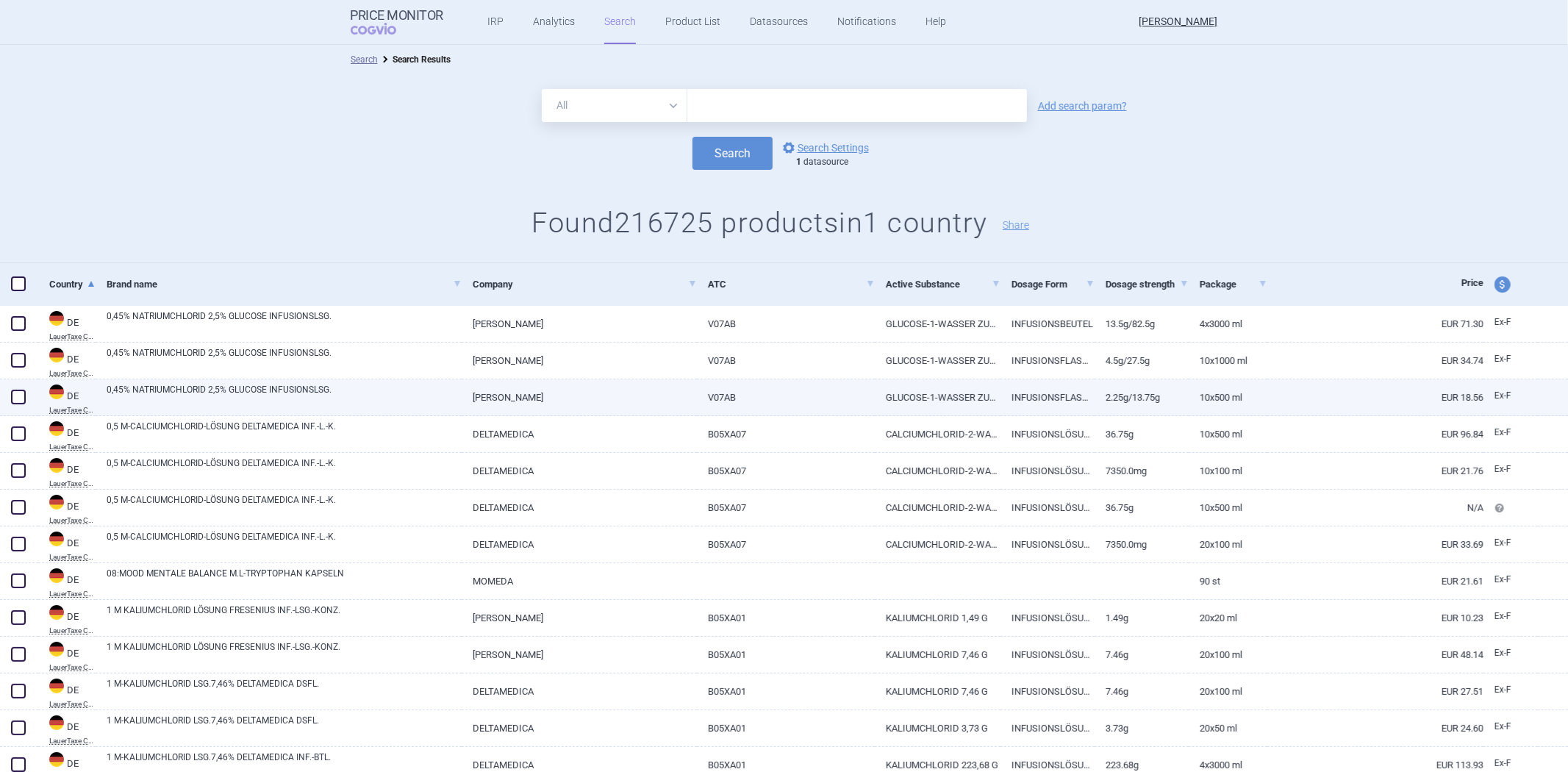
click at [337, 404] on link "0,45% NATRIUMCHLORID 2,5% GLUCOSE INFUSIONSLSG." at bounding box center [284, 396] width 355 height 26
select select "EUR"
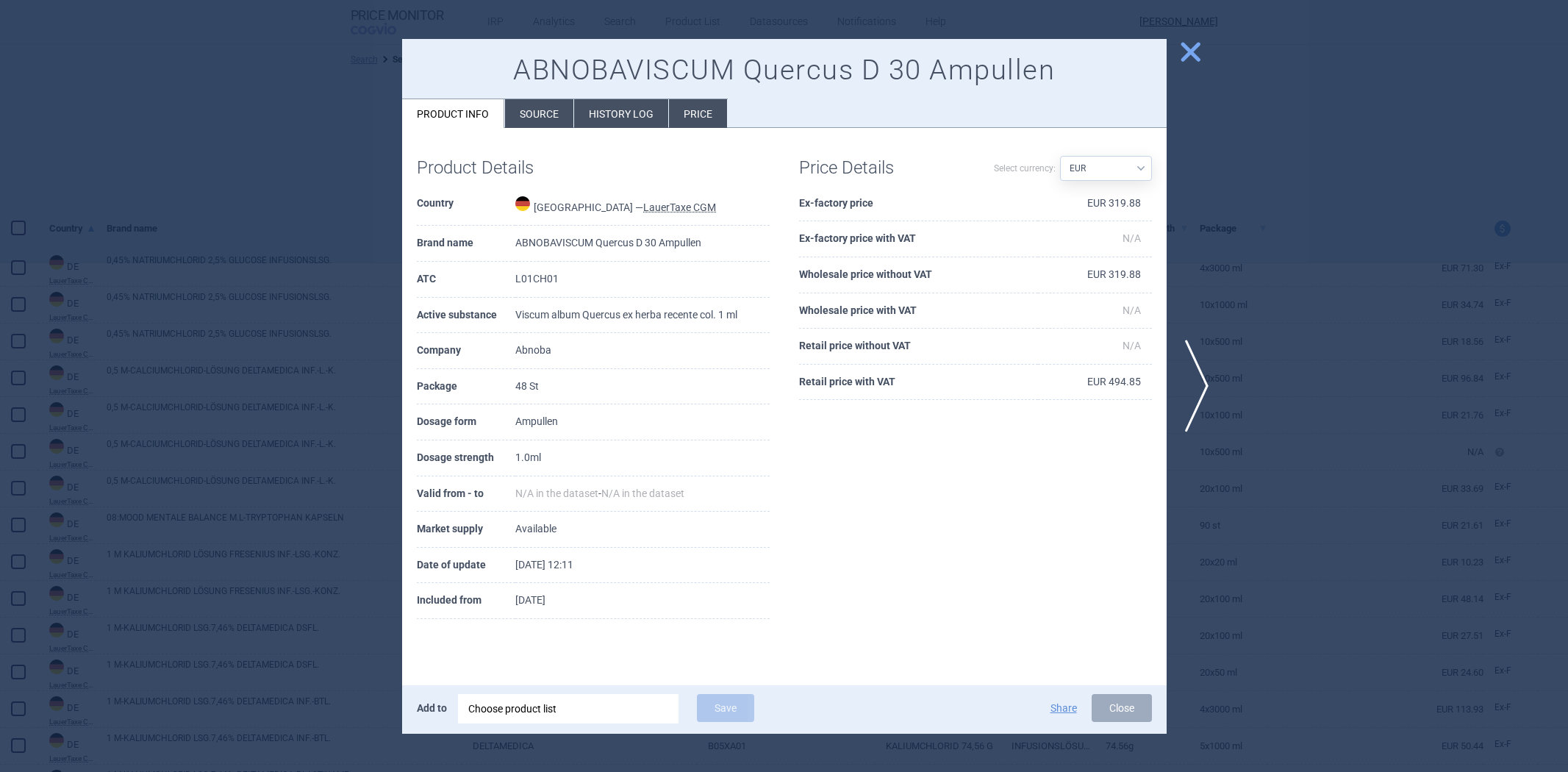
select select "EUR"
click at [532, 107] on li "Source" at bounding box center [538, 114] width 69 height 29
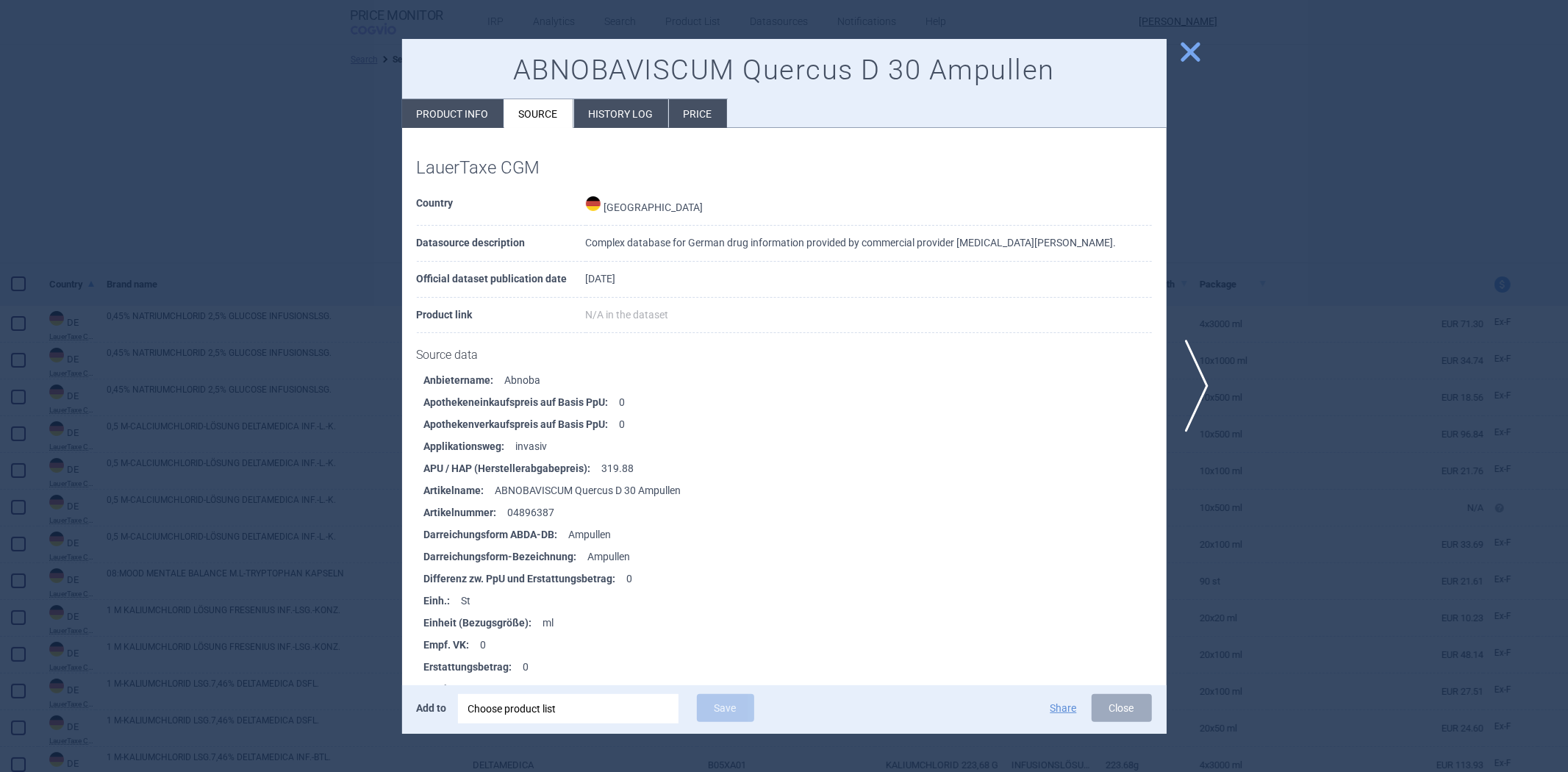
click at [332, 233] on div at bounding box center [784, 386] width 1568 height 772
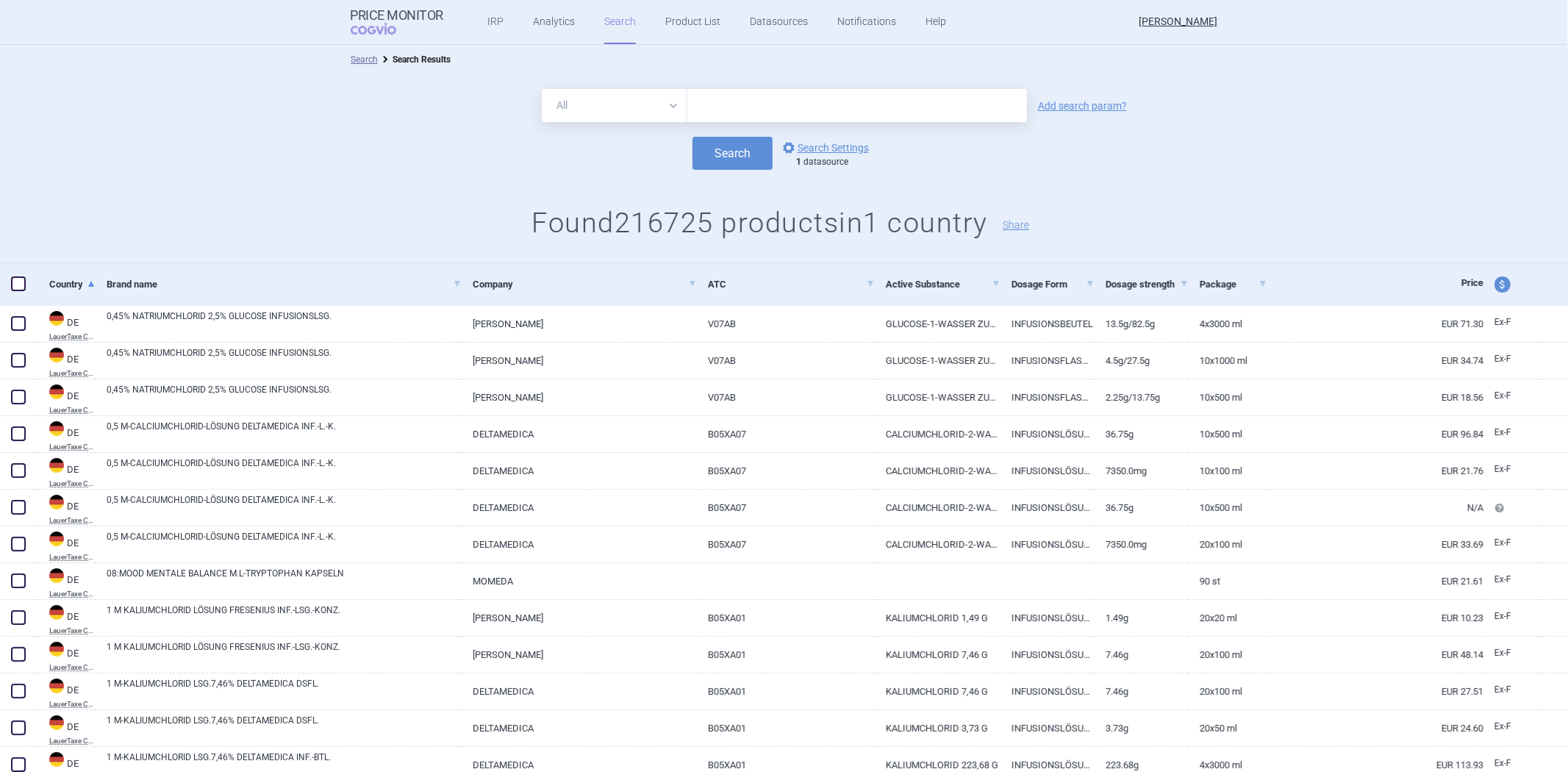
click at [728, 96] on input "text" at bounding box center [857, 105] width 340 height 33
paste input "[MEDICAL_DATA]"
type input "[MEDICAL_DATA]"
click at [727, 151] on button "Search" at bounding box center [731, 153] width 80 height 33
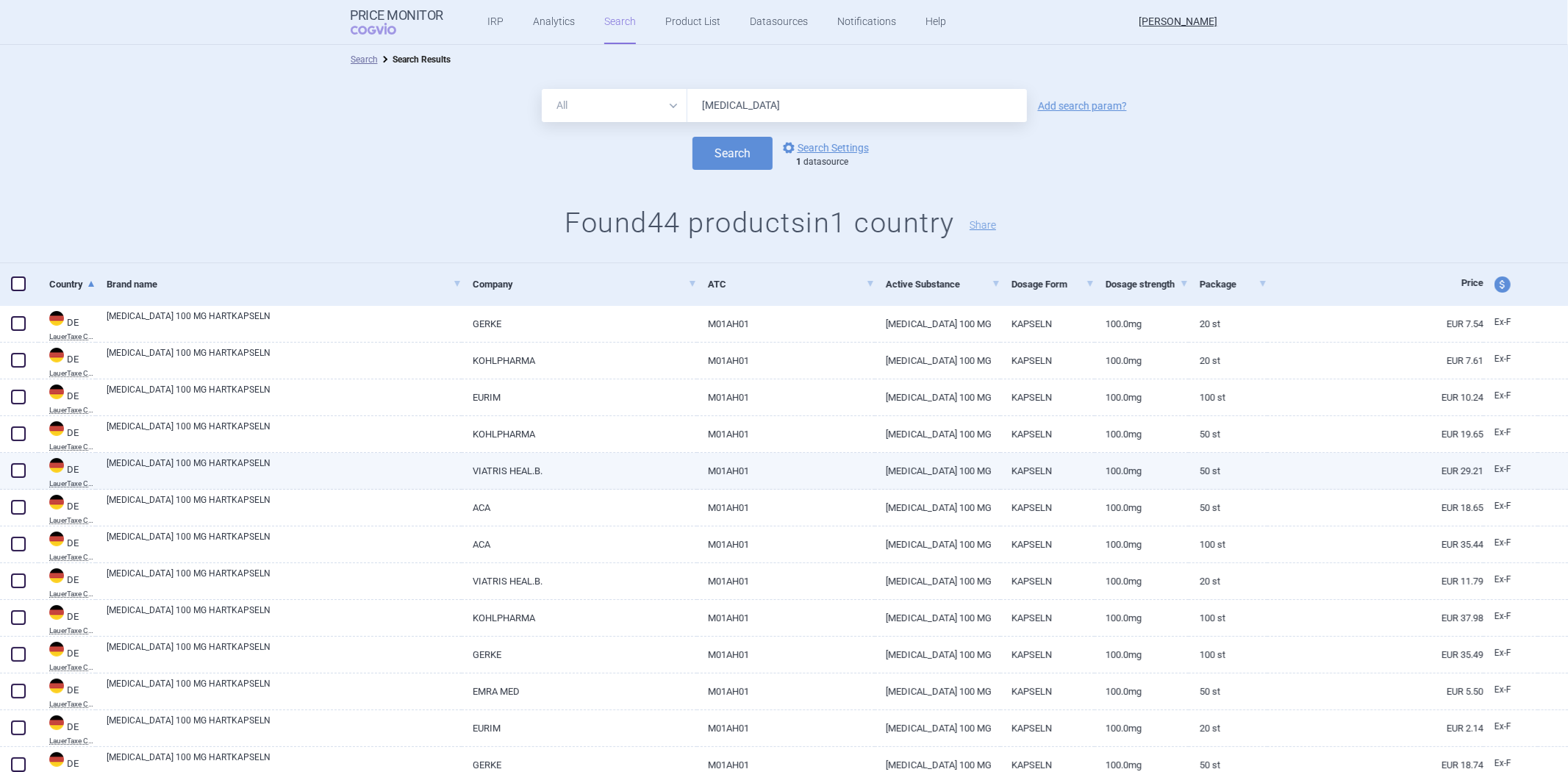
click at [450, 485] on div "[MEDICAL_DATA] 100 MG HARTKAPSELN" at bounding box center [278, 471] width 366 height 37
click at [452, 464] on link "[MEDICAL_DATA] 100 MG HARTKAPSELN" at bounding box center [284, 469] width 355 height 26
select select "EUR"
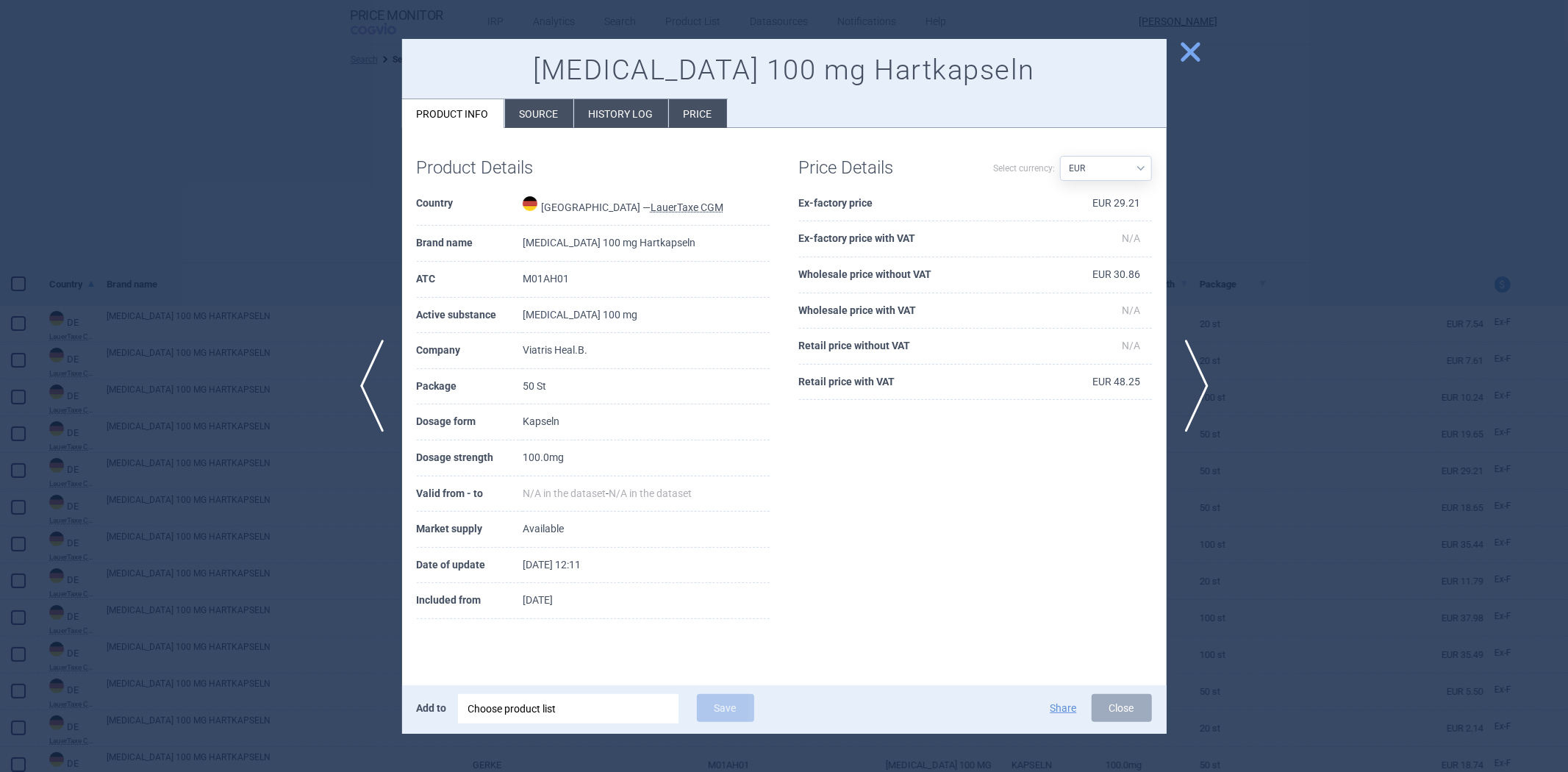
click at [584, 116] on li "History log" at bounding box center [620, 114] width 94 height 29
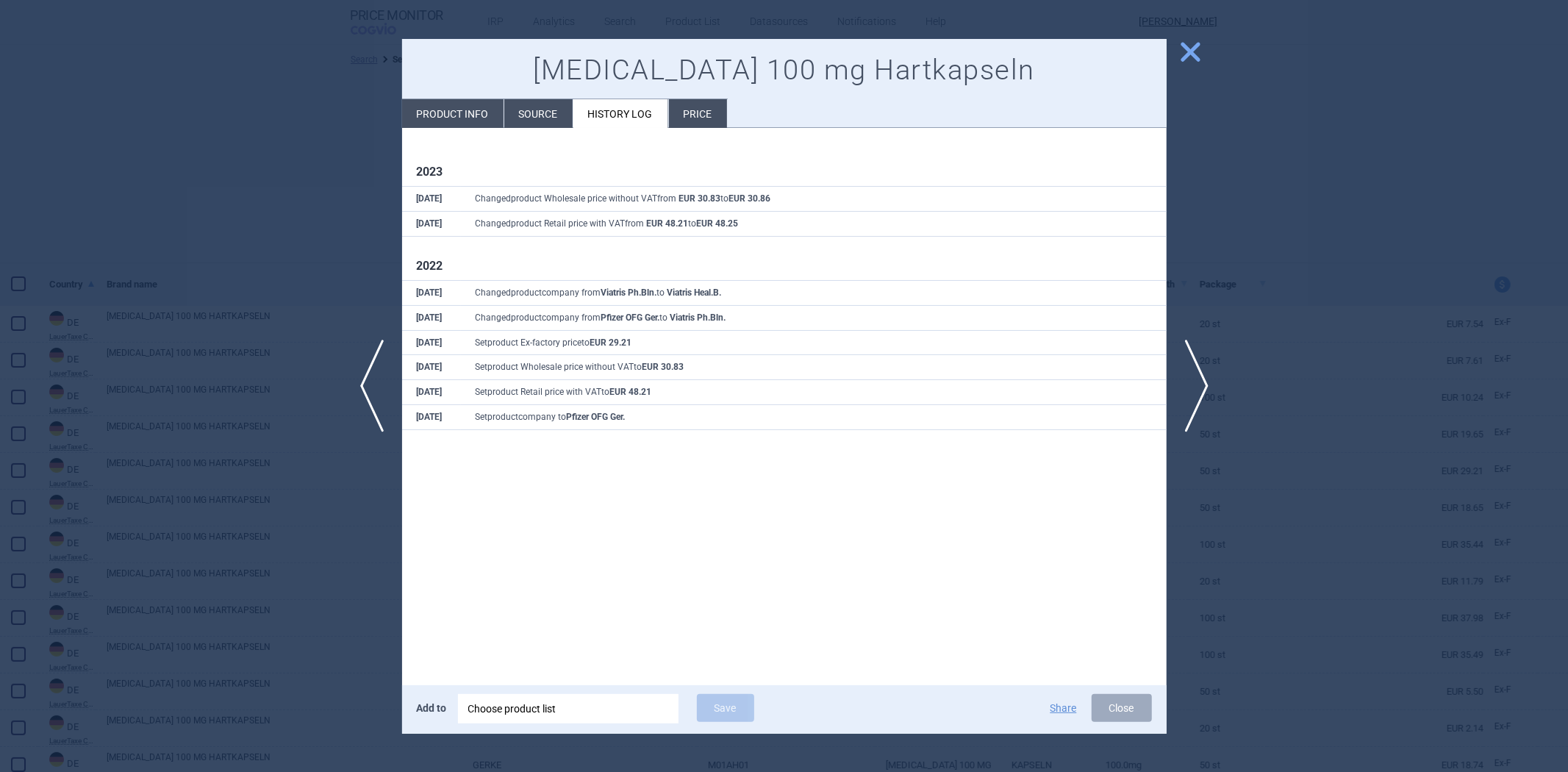
click at [482, 113] on li "Product info" at bounding box center [453, 114] width 101 height 29
select select "EUR"
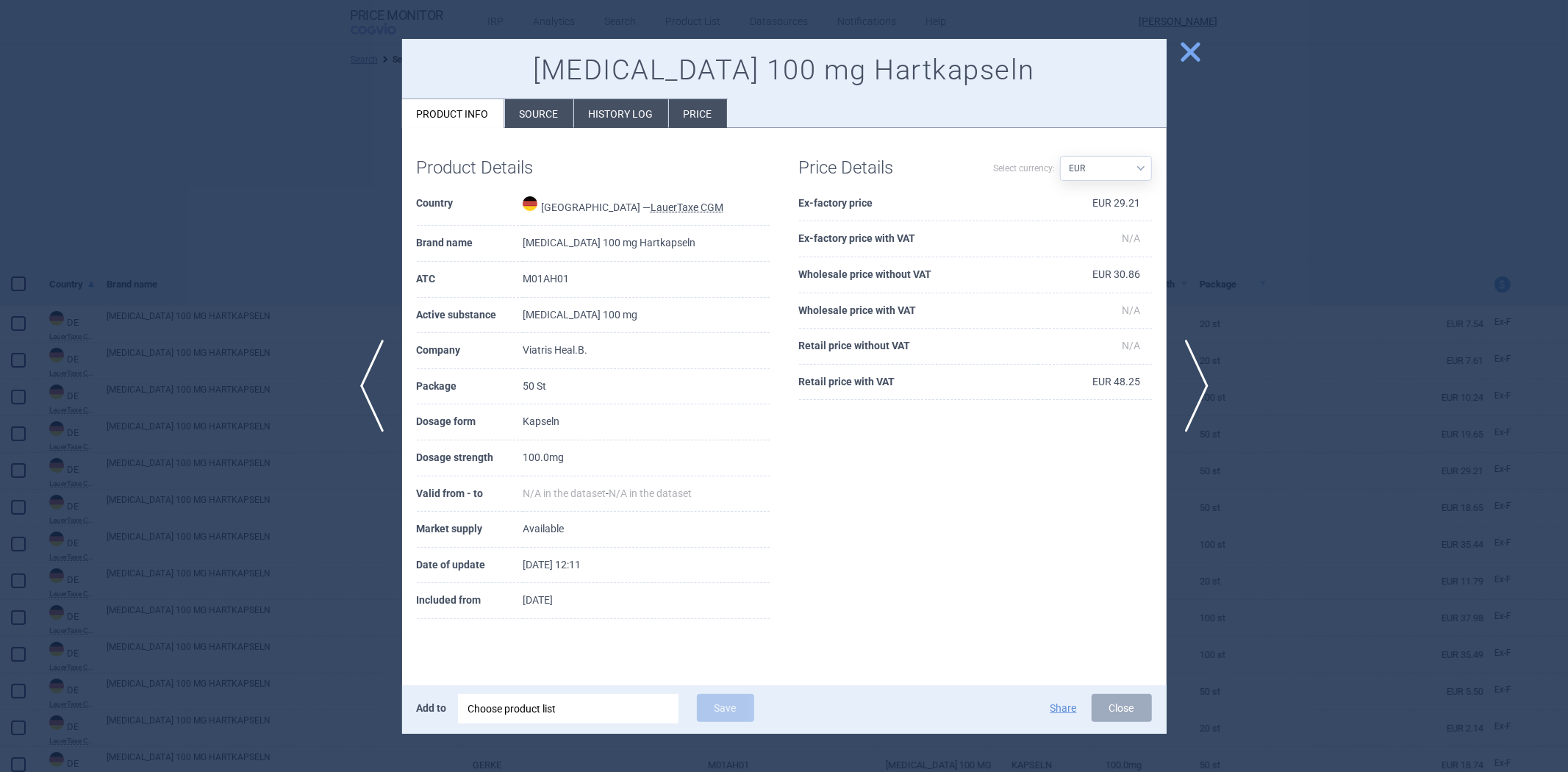
click at [546, 120] on li "Source" at bounding box center [538, 114] width 69 height 29
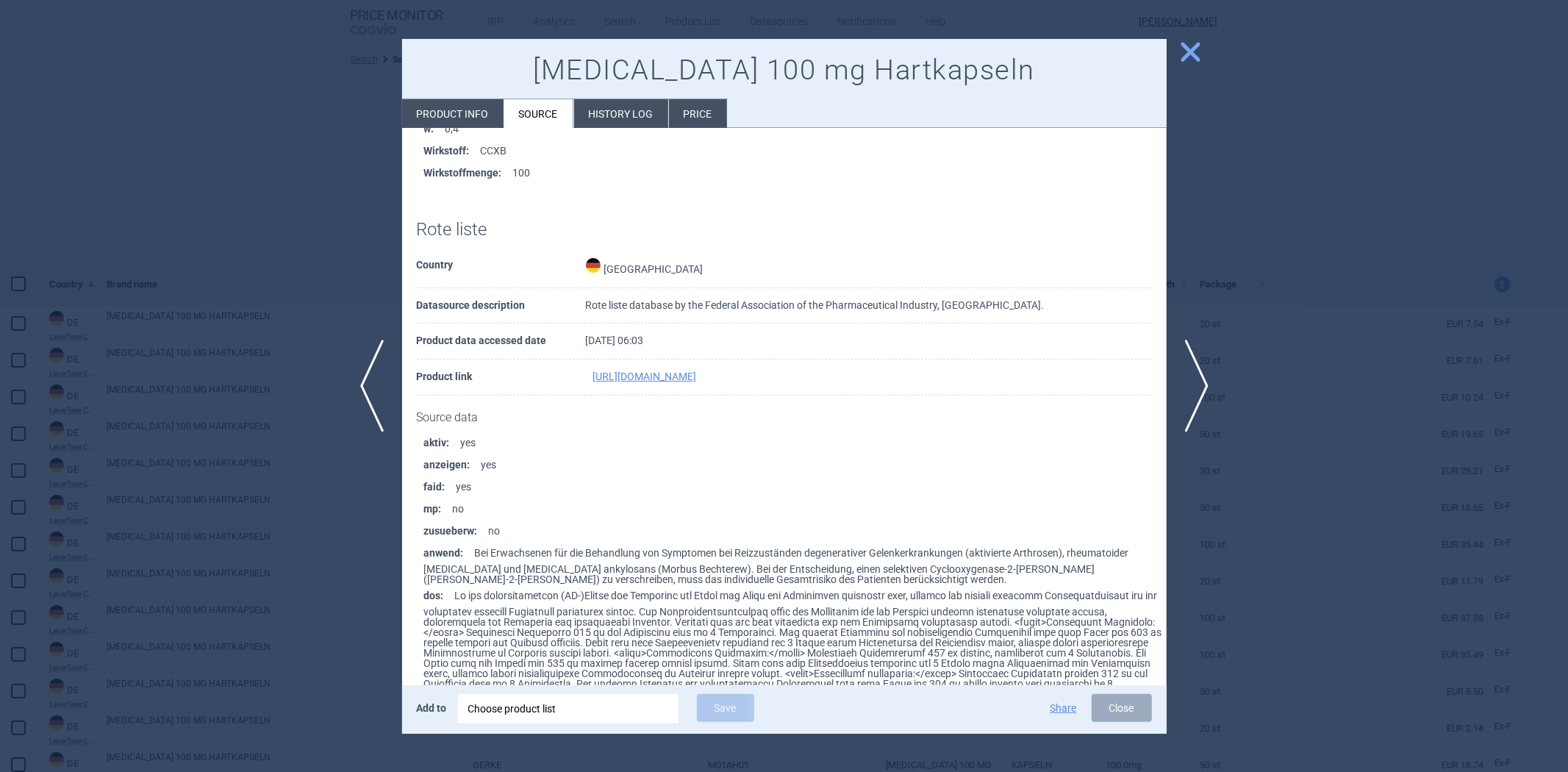
scroll to position [1715, 0]
